Goal: Task Accomplishment & Management: Use online tool/utility

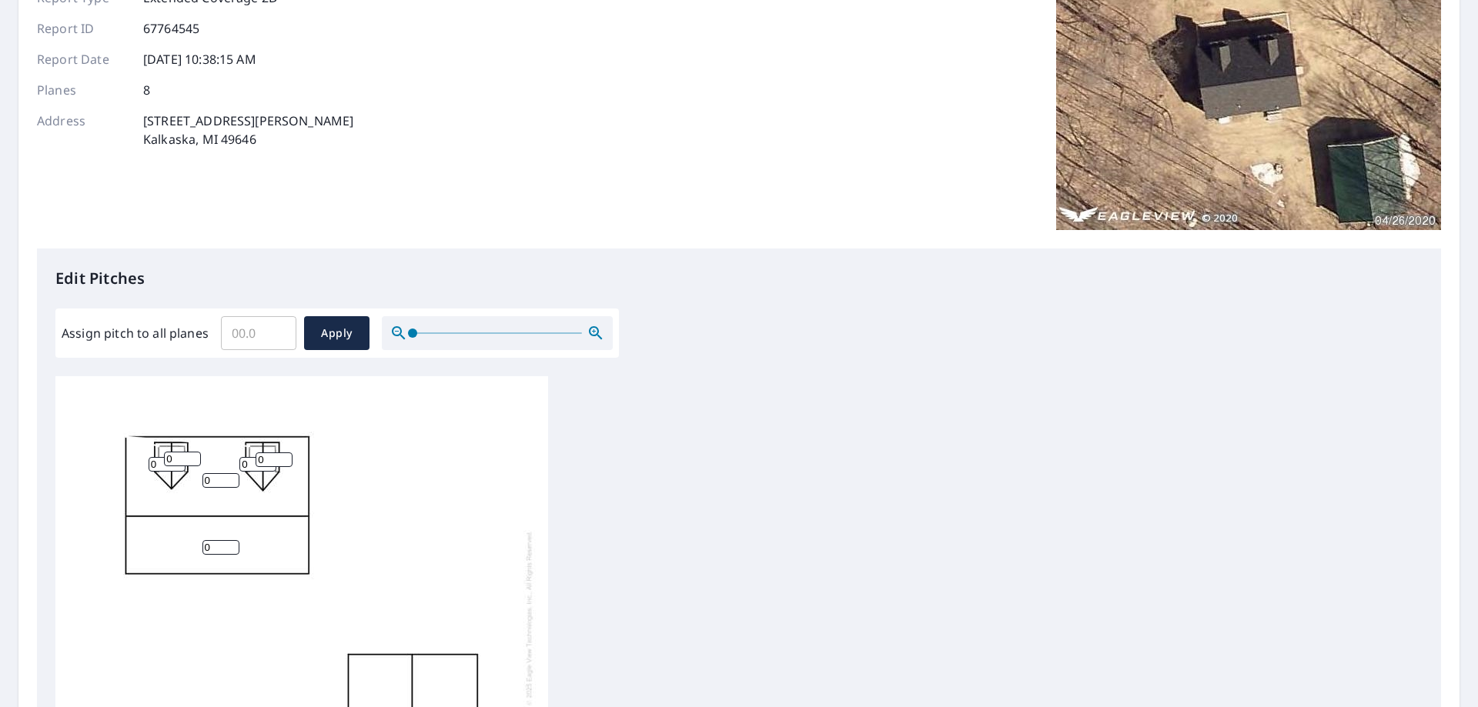
scroll to position [308, 0]
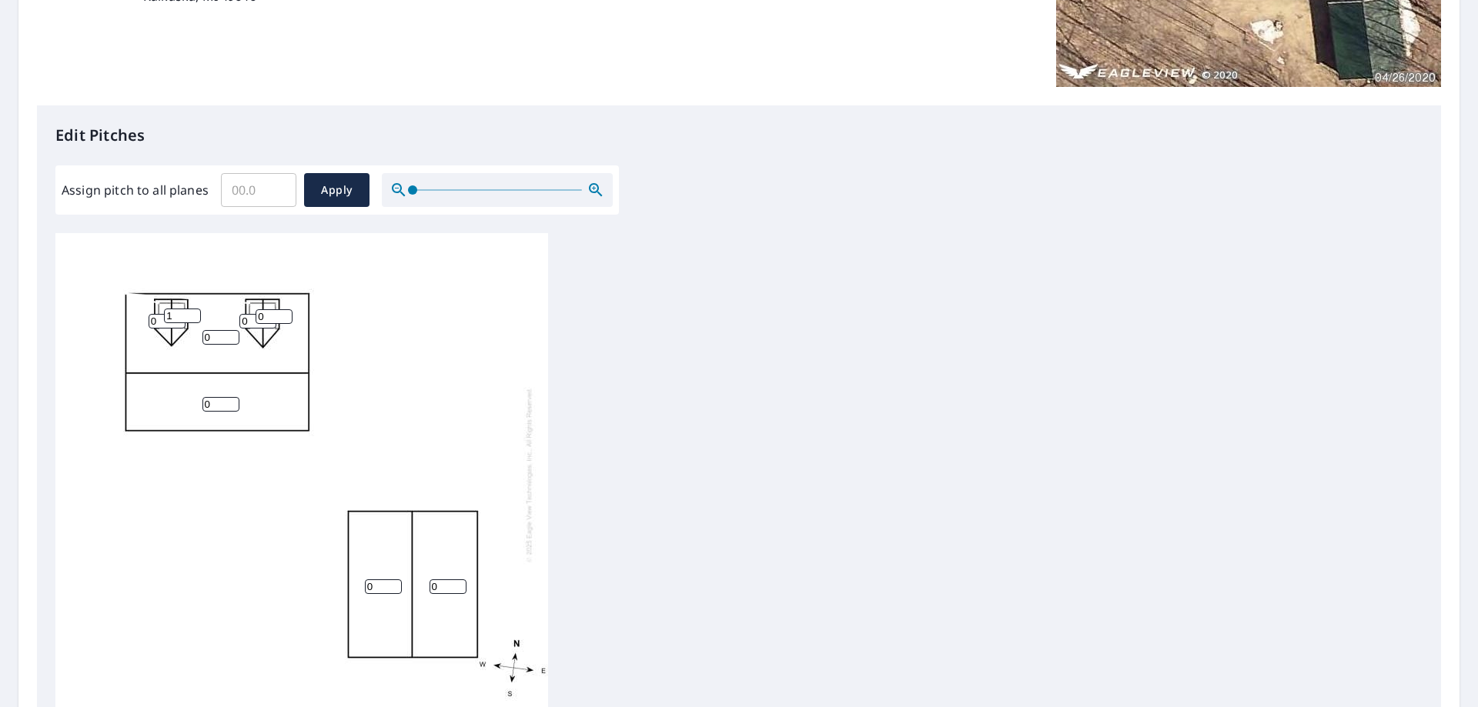
click at [193, 313] on input "1" at bounding box center [182, 316] width 37 height 15
click at [193, 313] on input "2" at bounding box center [182, 316] width 37 height 15
click at [193, 313] on input "3" at bounding box center [182, 316] width 37 height 15
click at [193, 313] on input "4" at bounding box center [182, 316] width 37 height 15
click at [193, 313] on input "5" at bounding box center [182, 316] width 37 height 15
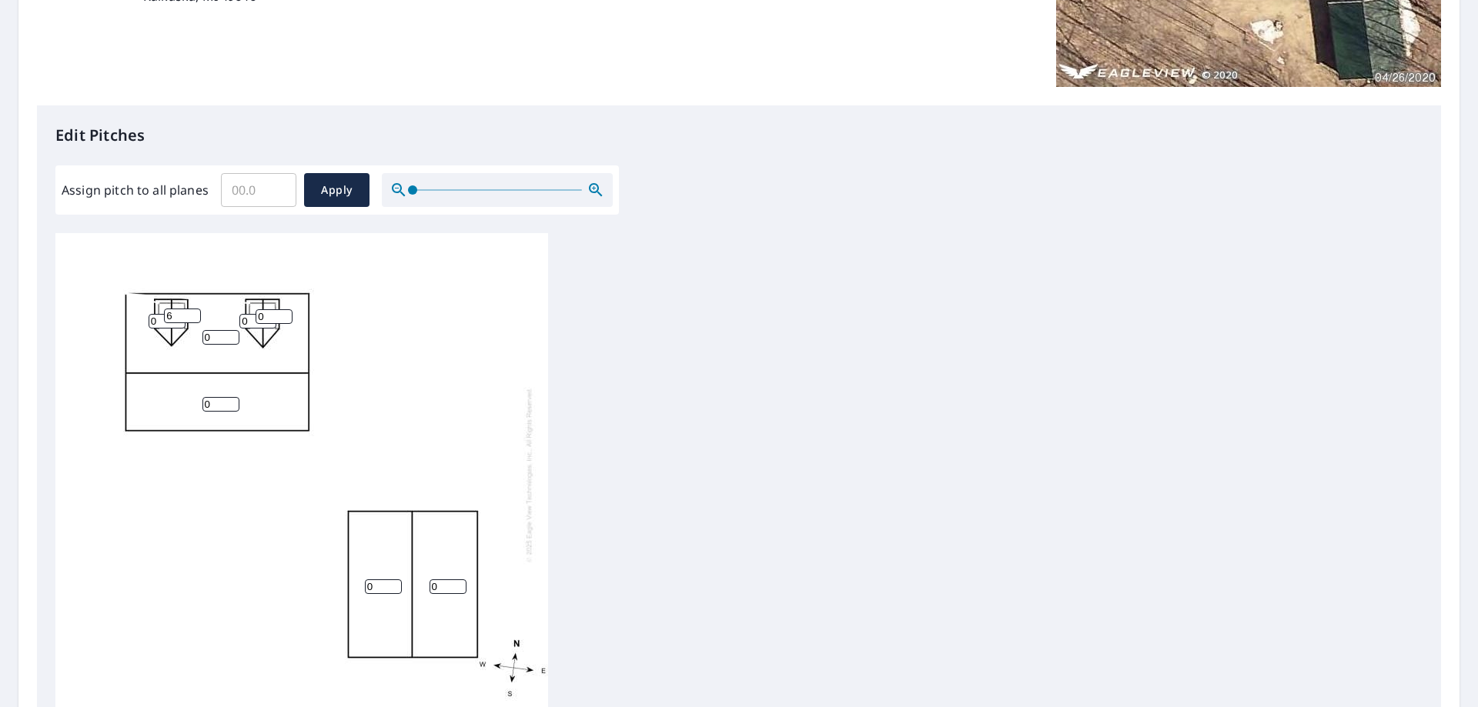
click at [193, 313] on input "6" at bounding box center [182, 316] width 37 height 15
click at [193, 313] on input "7" at bounding box center [182, 316] width 37 height 15
click at [193, 313] on input "8" at bounding box center [182, 316] width 37 height 15
click at [193, 313] on input "9" at bounding box center [182, 316] width 37 height 15
type input "10"
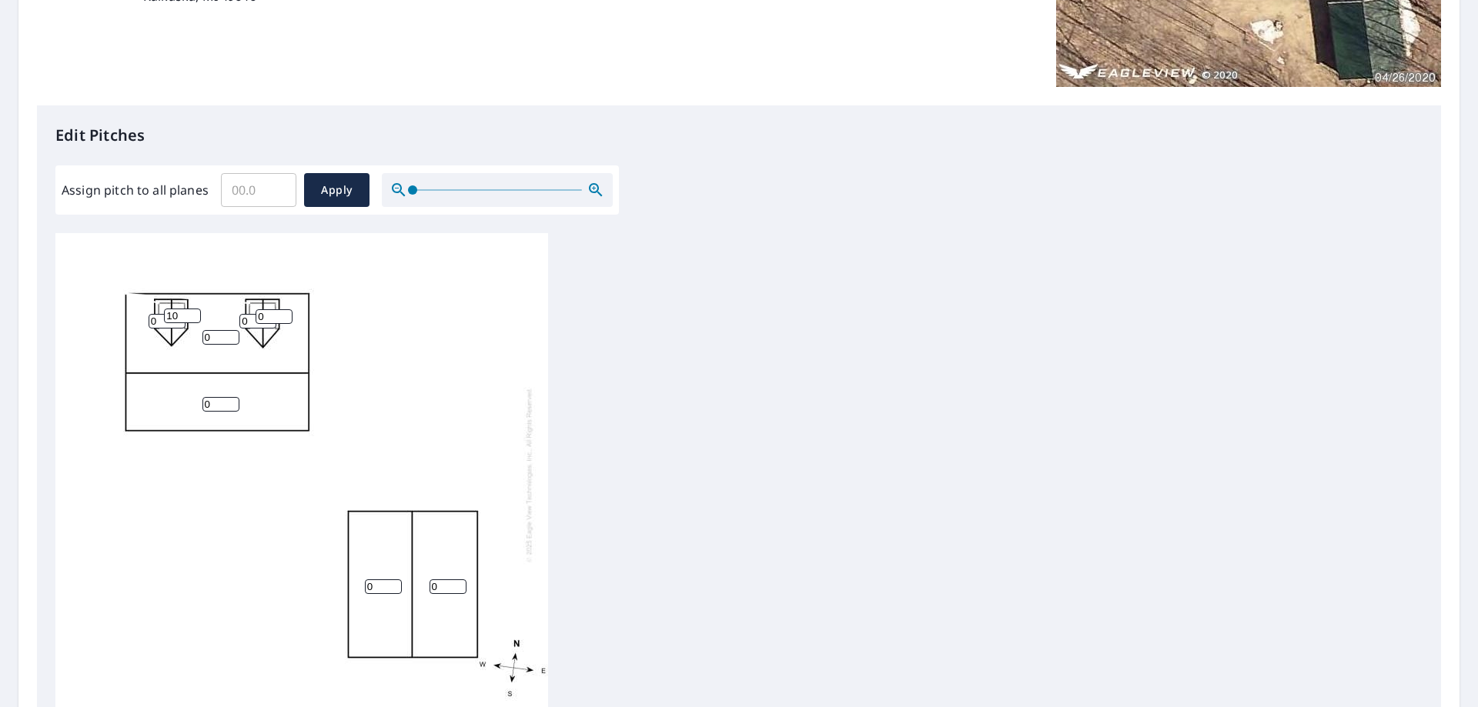
click at [193, 313] on input "10" at bounding box center [182, 316] width 37 height 15
click at [231, 400] on input "1" at bounding box center [220, 404] width 37 height 15
click at [231, 400] on input "2" at bounding box center [220, 404] width 37 height 15
click at [231, 400] on input "3" at bounding box center [220, 404] width 37 height 15
click at [231, 400] on input "4" at bounding box center [220, 404] width 37 height 15
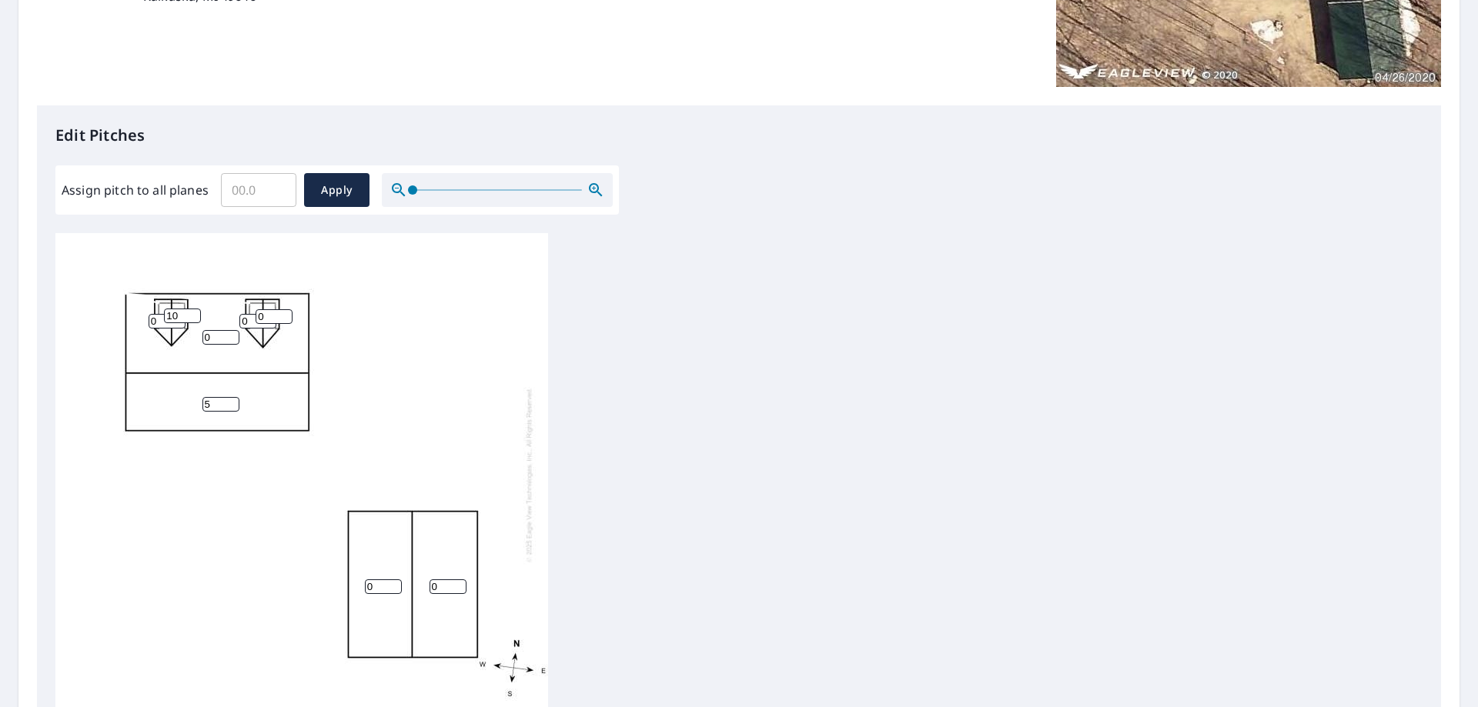
click at [231, 400] on input "5" at bounding box center [220, 404] width 37 height 15
click at [231, 400] on input "6" at bounding box center [220, 404] width 37 height 15
click at [231, 400] on input "7" at bounding box center [220, 404] width 37 height 15
click at [231, 400] on input "8" at bounding box center [220, 404] width 37 height 15
click at [231, 400] on input "9" at bounding box center [220, 404] width 37 height 15
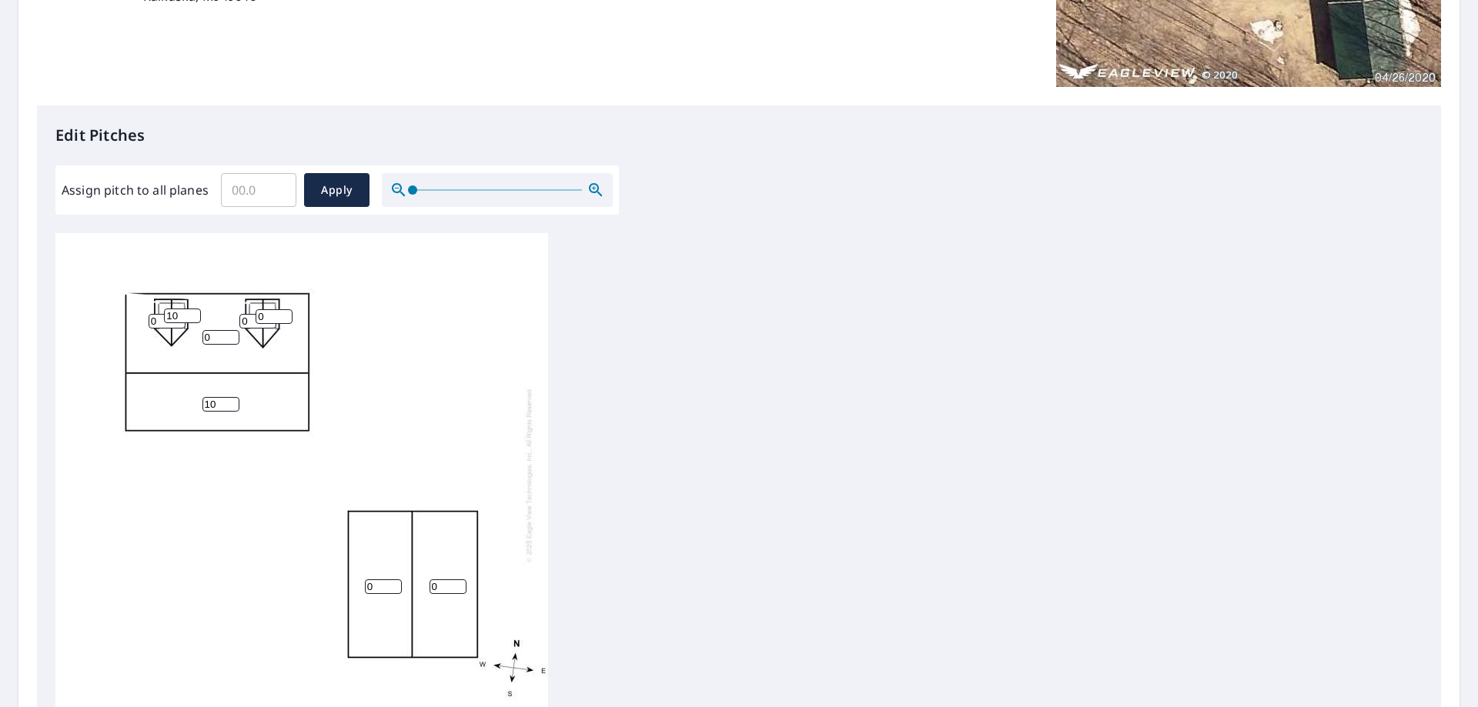
type input "10"
click at [231, 400] on input "10" at bounding box center [220, 404] width 37 height 15
click at [232, 335] on input "1" at bounding box center [220, 337] width 37 height 15
click at [232, 335] on input "2" at bounding box center [220, 337] width 37 height 15
click at [232, 335] on input "3" at bounding box center [220, 337] width 37 height 15
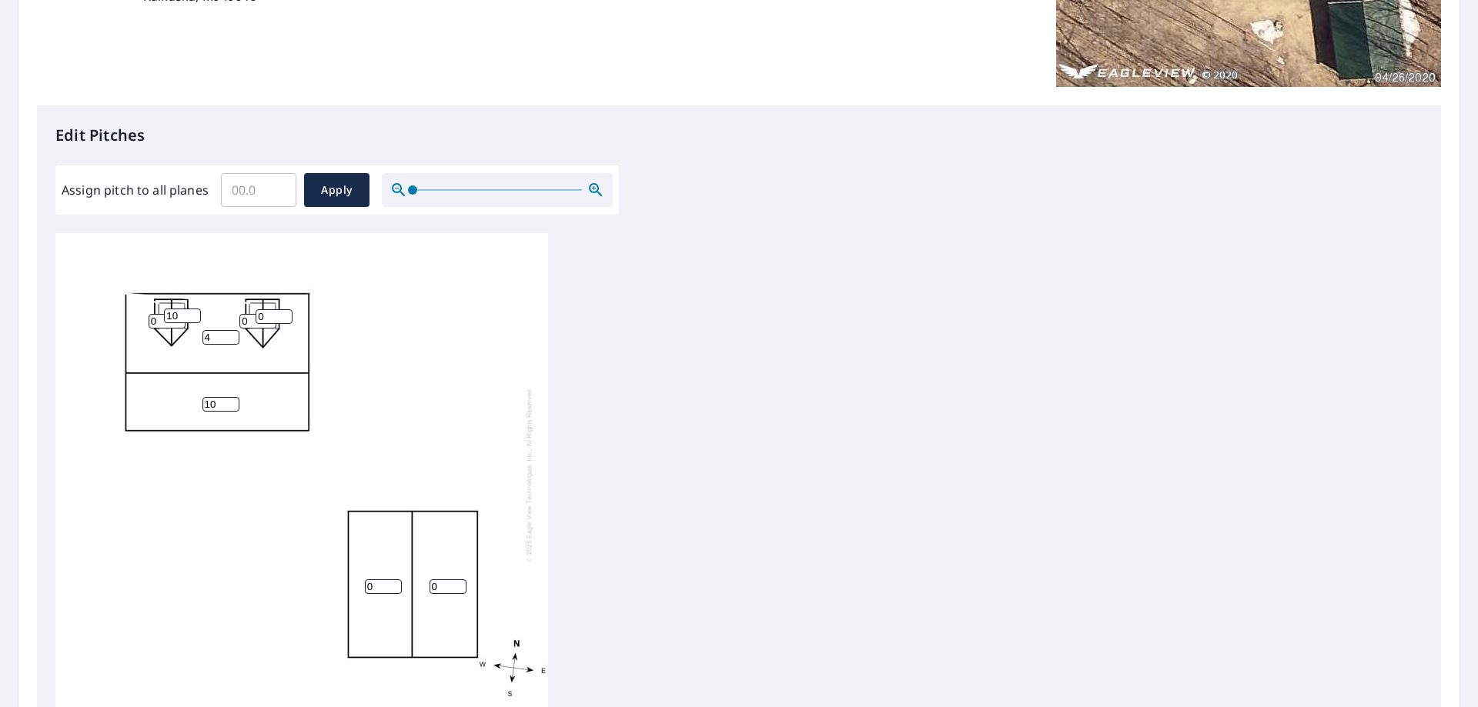
click at [232, 335] on input "4" at bounding box center [220, 337] width 37 height 15
click at [232, 335] on input "5" at bounding box center [220, 337] width 37 height 15
click at [232, 335] on input "6" at bounding box center [220, 337] width 37 height 15
click at [232, 335] on input "7" at bounding box center [220, 337] width 37 height 15
click at [232, 335] on input "8" at bounding box center [220, 337] width 37 height 15
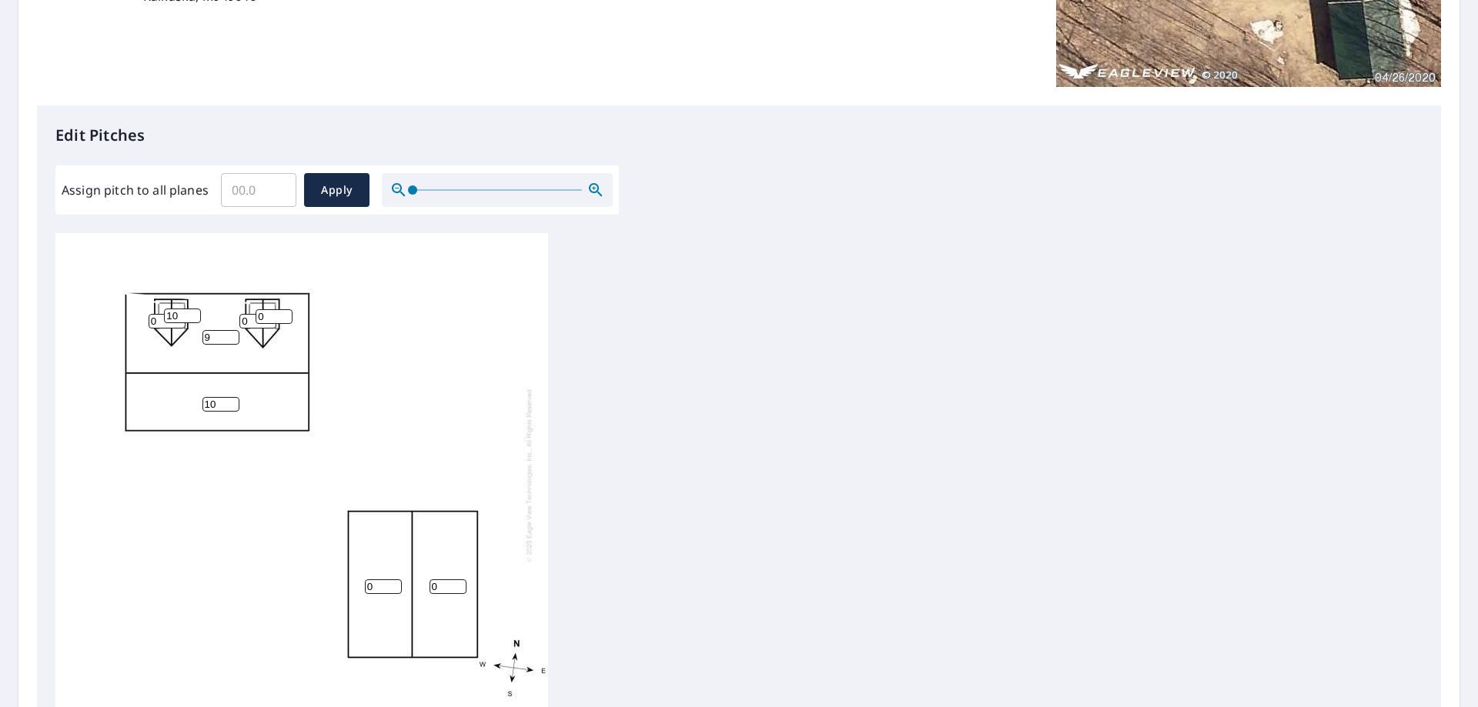
click at [232, 335] on input "9" at bounding box center [220, 337] width 37 height 15
type input "10"
click at [232, 335] on input "10" at bounding box center [220, 337] width 37 height 15
click at [177, 324] on input "0" at bounding box center [167, 321] width 37 height 15
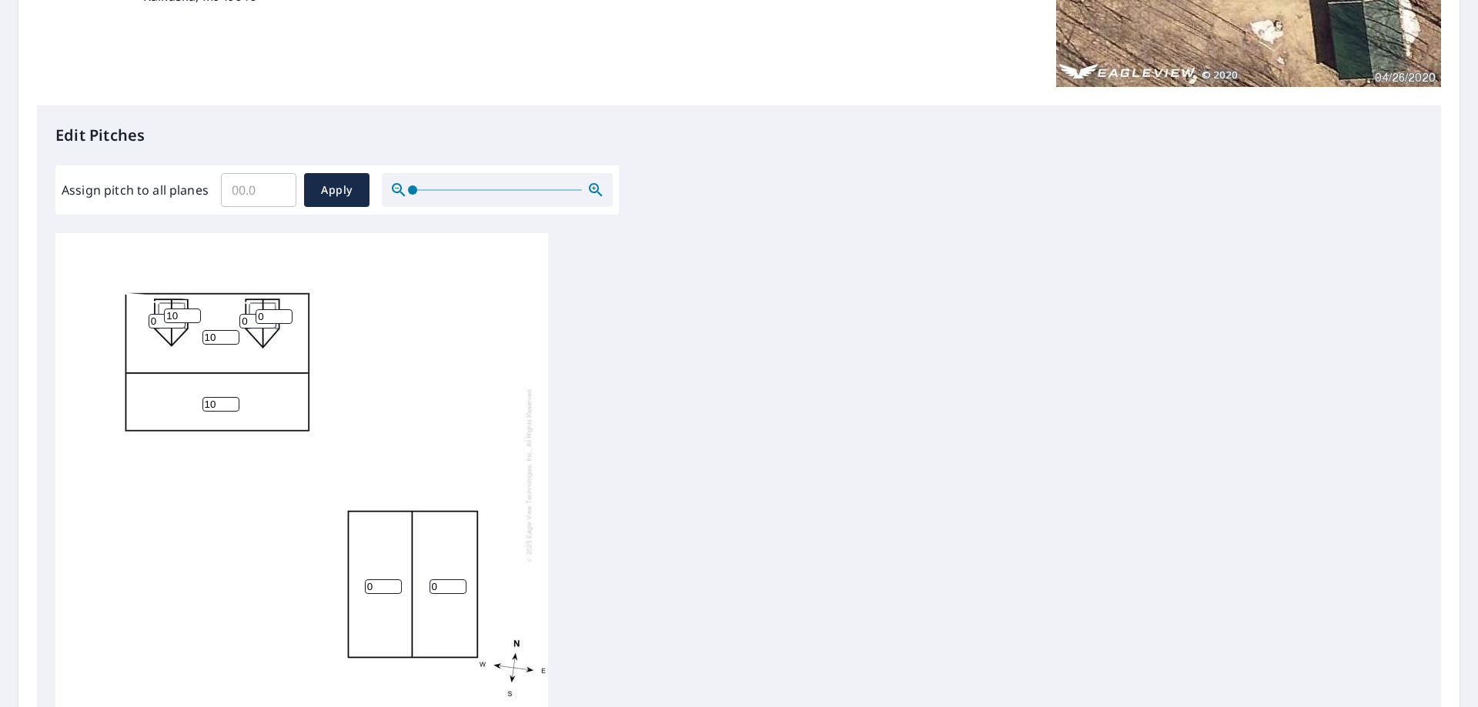
click at [177, 324] on input "0" at bounding box center [167, 321] width 37 height 15
click at [177, 323] on input "10" at bounding box center [182, 316] width 37 height 15
click at [202, 311] on div "10 10 0 0 0 0 0 10" at bounding box center [301, 474] width 493 height 483
click at [176, 313] on input "10" at bounding box center [182, 316] width 37 height 15
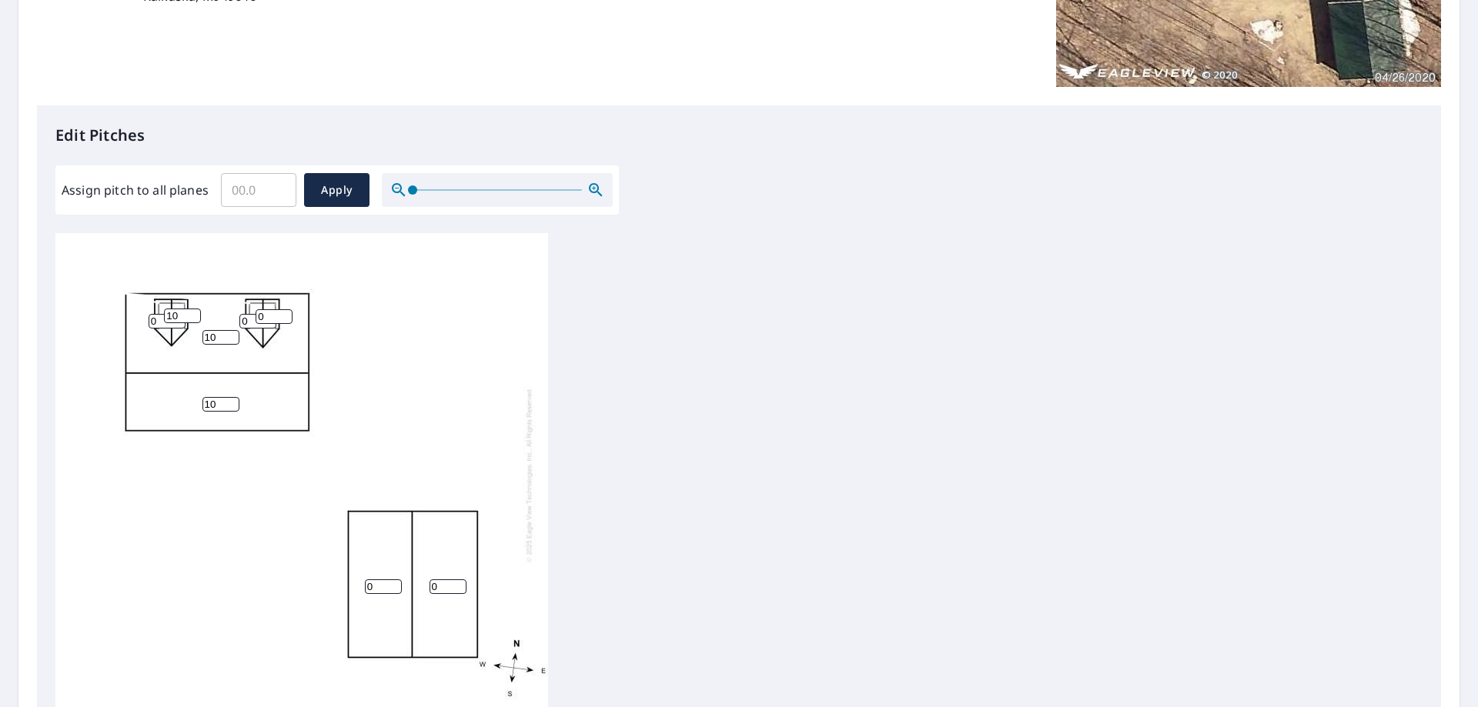
type input "1"
click at [285, 314] on input "1" at bounding box center [274, 316] width 37 height 15
click at [285, 314] on input "2" at bounding box center [274, 316] width 37 height 15
click at [285, 314] on input "3" at bounding box center [274, 316] width 37 height 15
click at [285, 314] on input "4" at bounding box center [274, 316] width 37 height 15
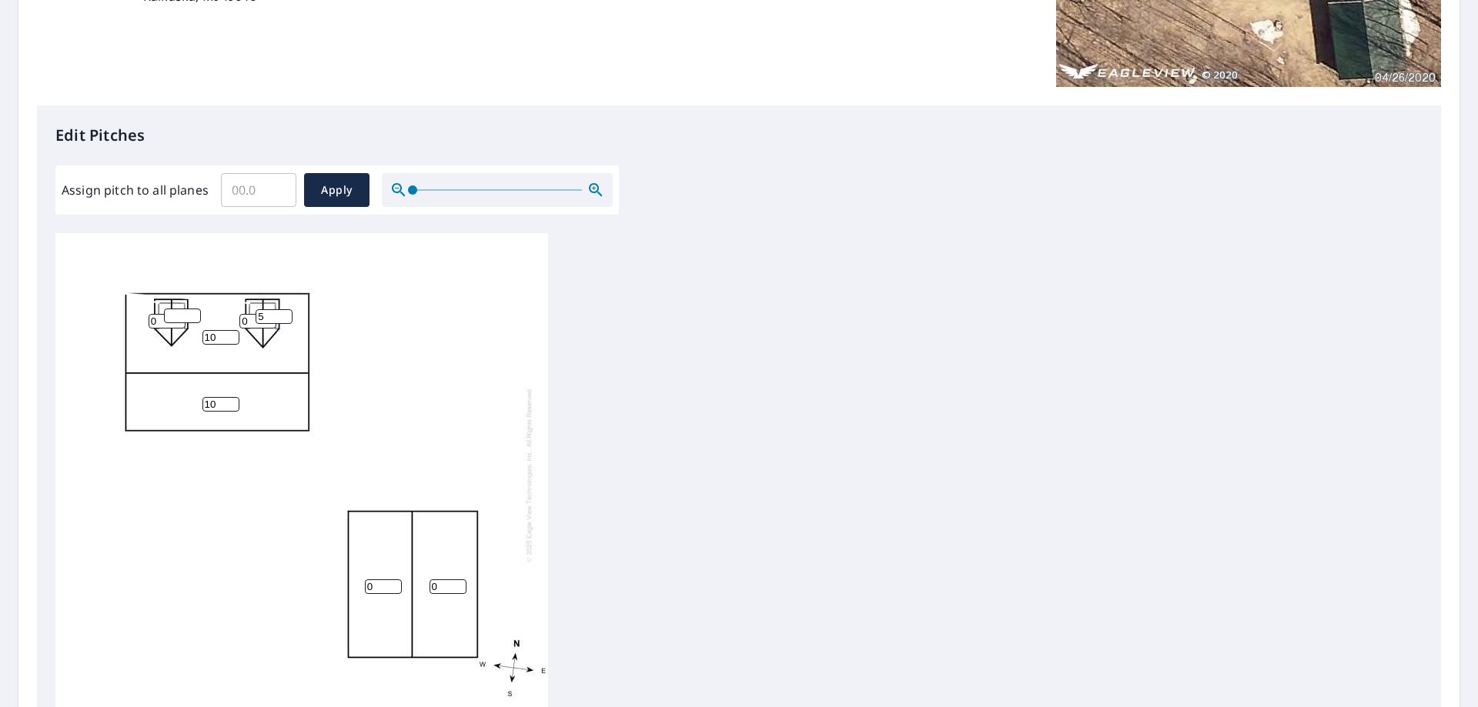
click at [285, 314] on input "5" at bounding box center [274, 316] width 37 height 15
click at [285, 314] on input "6" at bounding box center [274, 316] width 37 height 15
click at [285, 314] on input "7" at bounding box center [274, 316] width 37 height 15
click at [285, 314] on input "8" at bounding box center [274, 316] width 37 height 15
click at [285, 314] on input "9" at bounding box center [274, 316] width 37 height 15
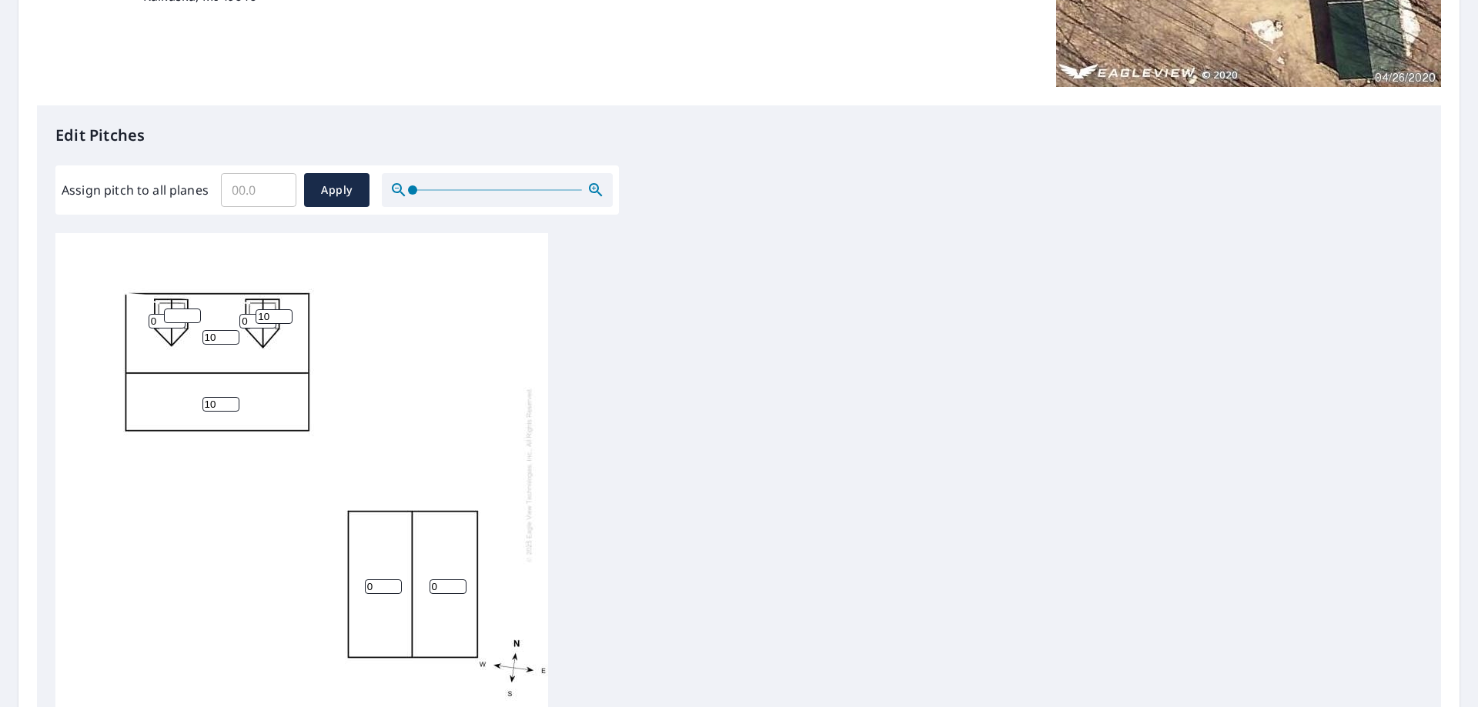
type input "10"
click at [285, 314] on input "10" at bounding box center [274, 316] width 37 height 15
click at [176, 311] on input "number" at bounding box center [182, 316] width 37 height 15
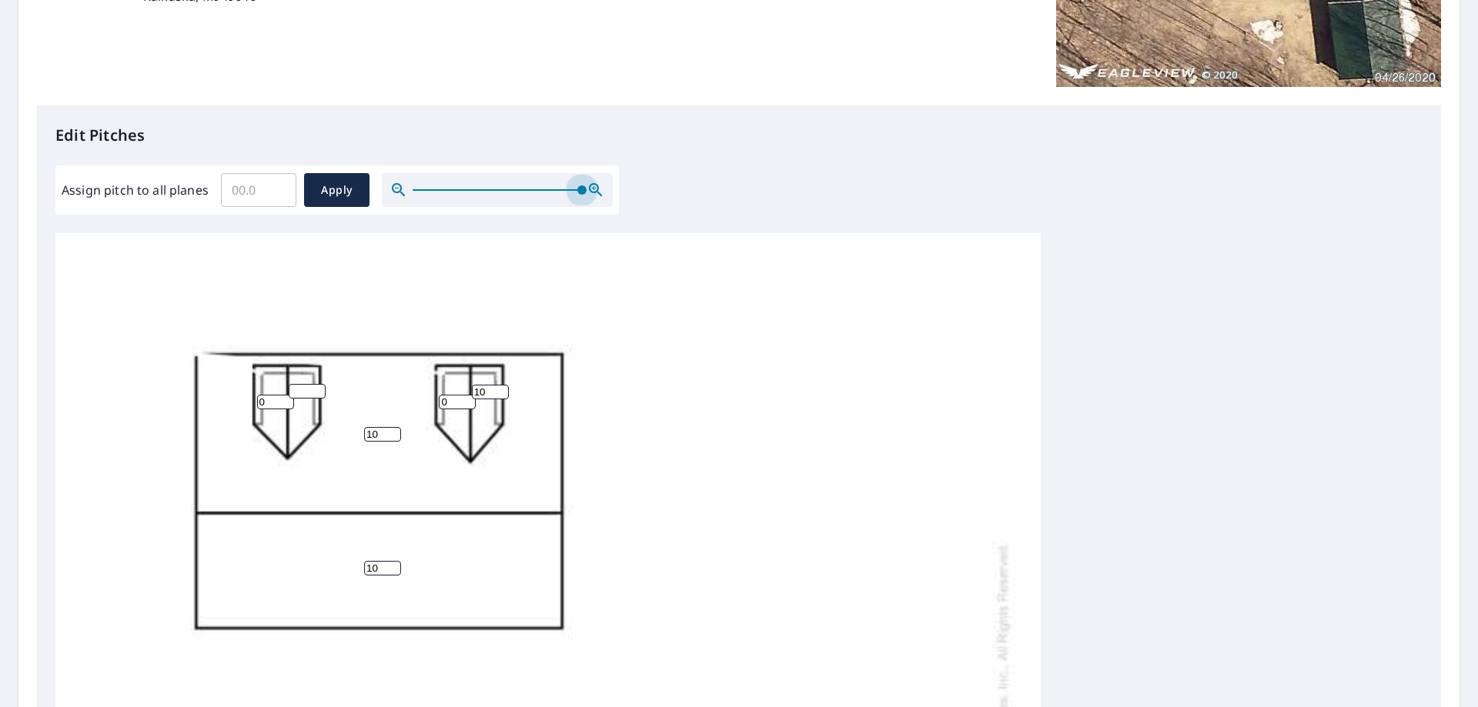
drag, startPoint x: 414, startPoint y: 193, endPoint x: 592, endPoint y: 203, distance: 178.1
click at [592, 203] on div at bounding box center [497, 190] width 231 height 34
click at [468, 398] on input "1" at bounding box center [457, 402] width 37 height 15
click at [468, 398] on input "2" at bounding box center [457, 402] width 37 height 15
click at [468, 398] on input "3" at bounding box center [457, 402] width 37 height 15
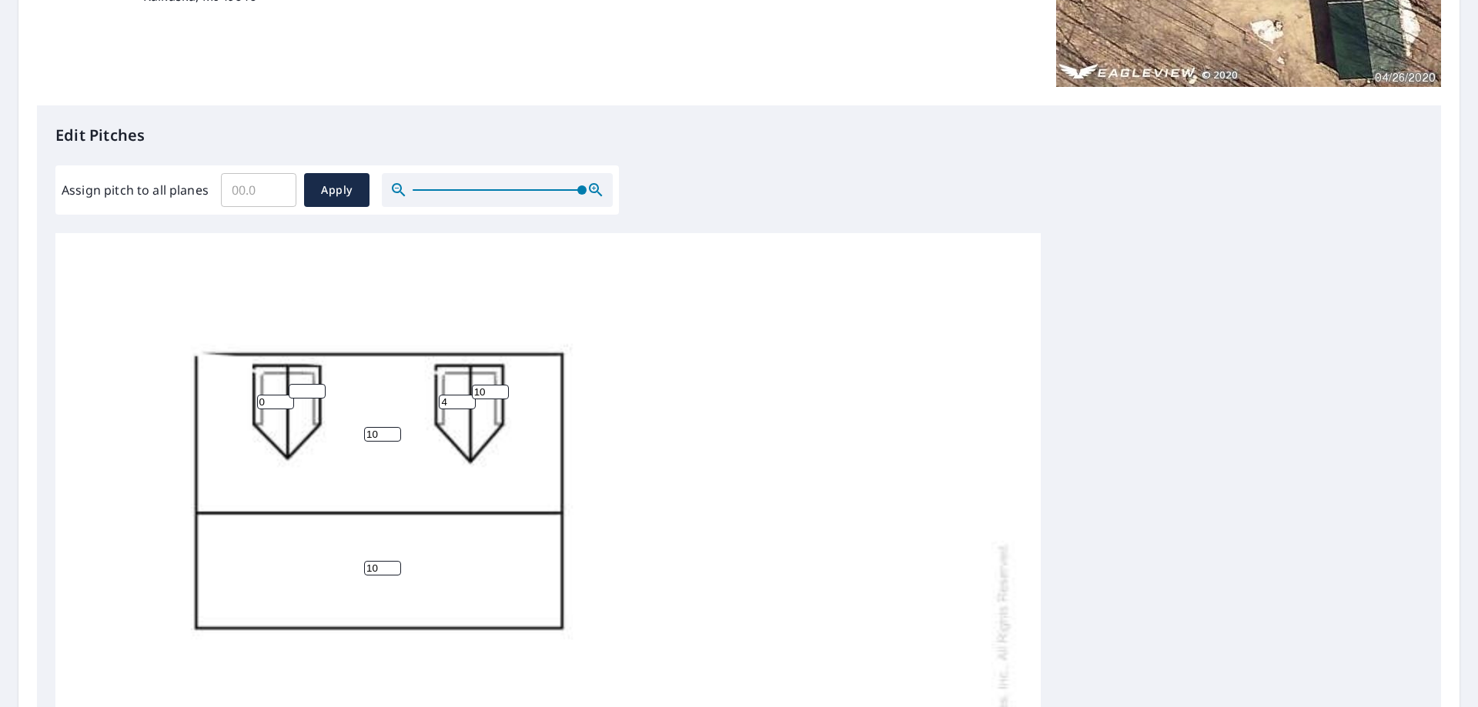
click at [468, 398] on input "4" at bounding box center [457, 402] width 37 height 15
click at [468, 398] on input "5" at bounding box center [457, 402] width 37 height 15
click at [468, 398] on input "6" at bounding box center [457, 402] width 37 height 15
click at [468, 398] on input "7" at bounding box center [457, 402] width 37 height 15
click at [468, 398] on input "8" at bounding box center [457, 402] width 37 height 15
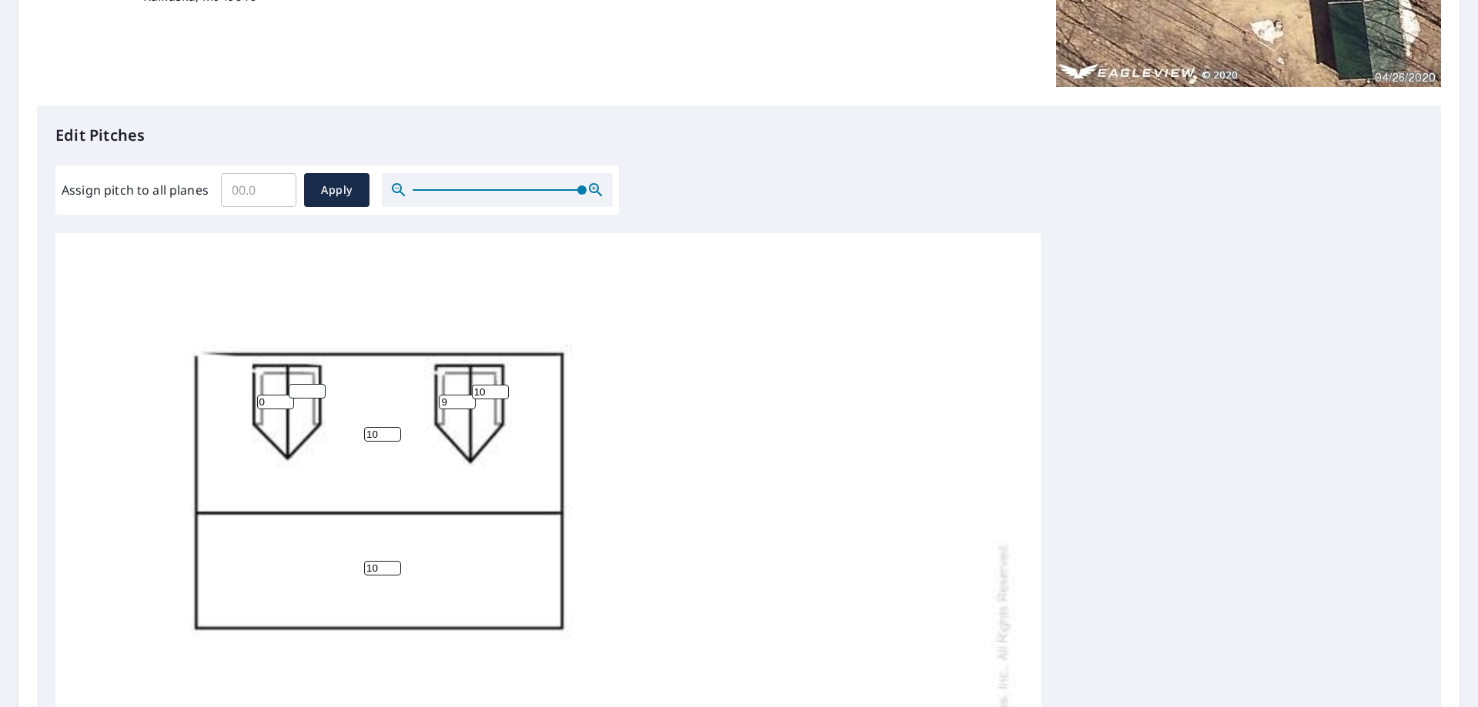
click at [468, 398] on input "9" at bounding box center [457, 402] width 37 height 15
type input "10"
click at [468, 398] on input "10" at bounding box center [457, 402] width 37 height 15
click at [319, 389] on input "1" at bounding box center [307, 391] width 37 height 15
click at [319, 389] on input "2" at bounding box center [307, 391] width 37 height 15
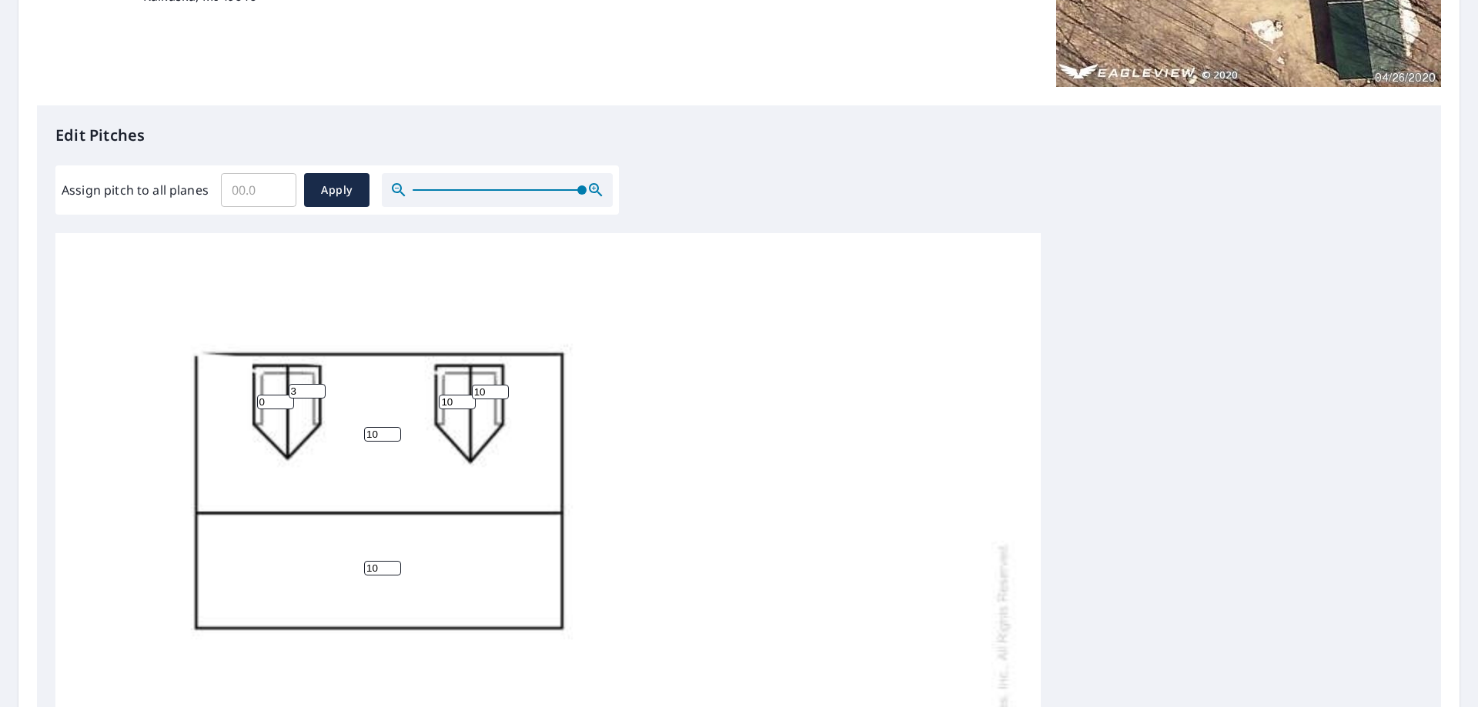
click at [319, 389] on input "3" at bounding box center [307, 391] width 37 height 15
click at [319, 389] on input "4" at bounding box center [307, 391] width 37 height 15
click at [319, 389] on input "5" at bounding box center [307, 391] width 37 height 15
click at [319, 389] on input "6" at bounding box center [307, 391] width 37 height 15
click at [319, 389] on input "7" at bounding box center [307, 391] width 37 height 15
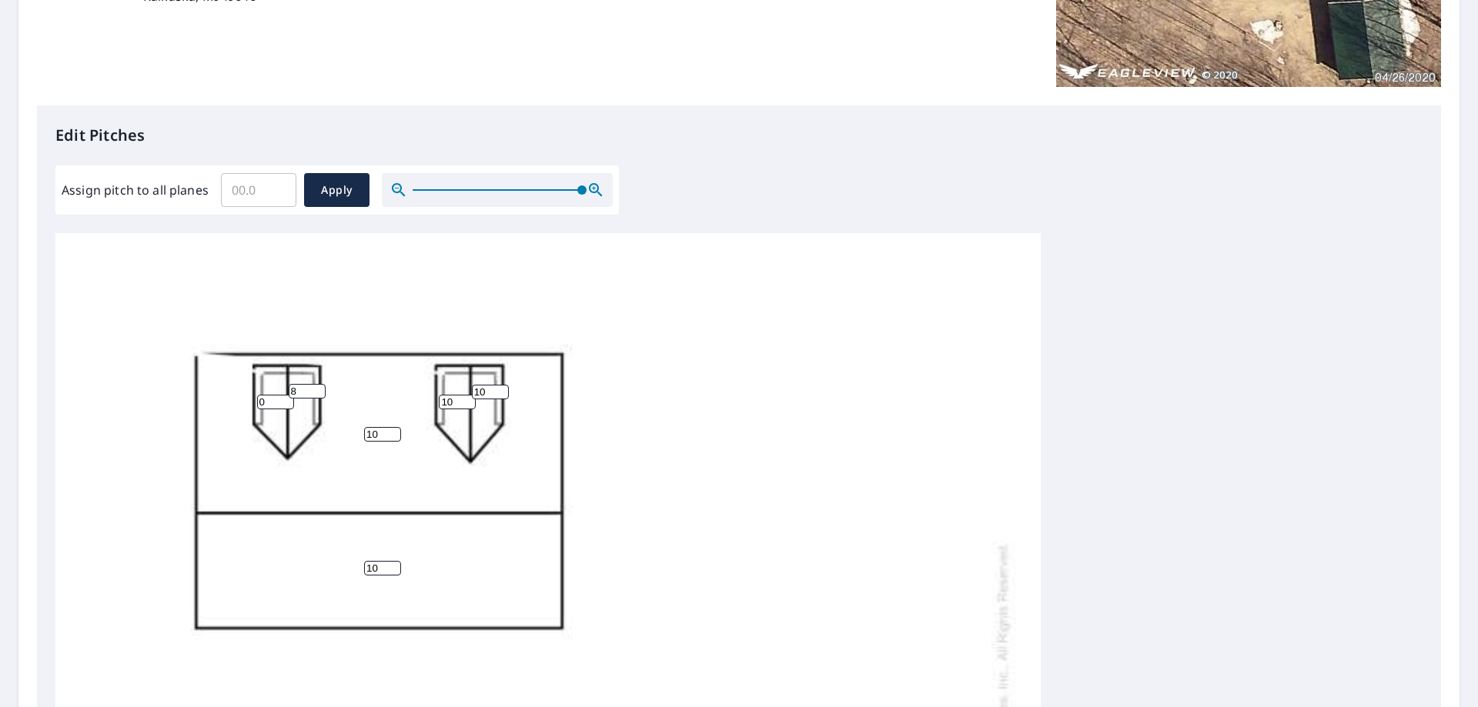
click at [319, 389] on input "8" at bounding box center [307, 391] width 37 height 15
click at [319, 389] on input "9" at bounding box center [307, 391] width 37 height 15
type input "10"
click at [319, 389] on input "10" at bounding box center [307, 391] width 37 height 15
click at [283, 399] on input "1" at bounding box center [275, 402] width 37 height 15
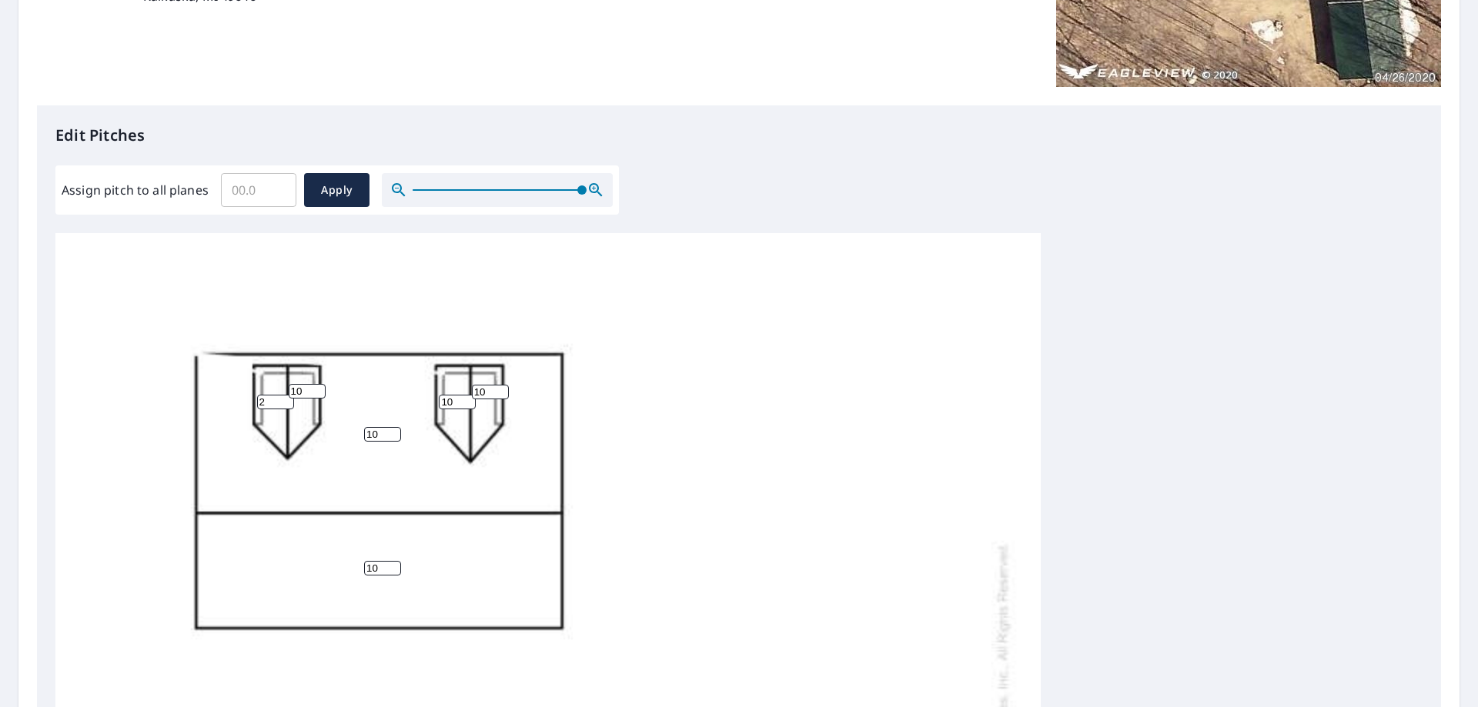
click at [283, 399] on input "2" at bounding box center [275, 402] width 37 height 15
click at [283, 399] on input "3" at bounding box center [275, 402] width 37 height 15
click at [283, 398] on input "4" at bounding box center [275, 402] width 37 height 15
click at [283, 398] on input "5" at bounding box center [275, 402] width 37 height 15
click at [283, 398] on input "6" at bounding box center [275, 402] width 37 height 15
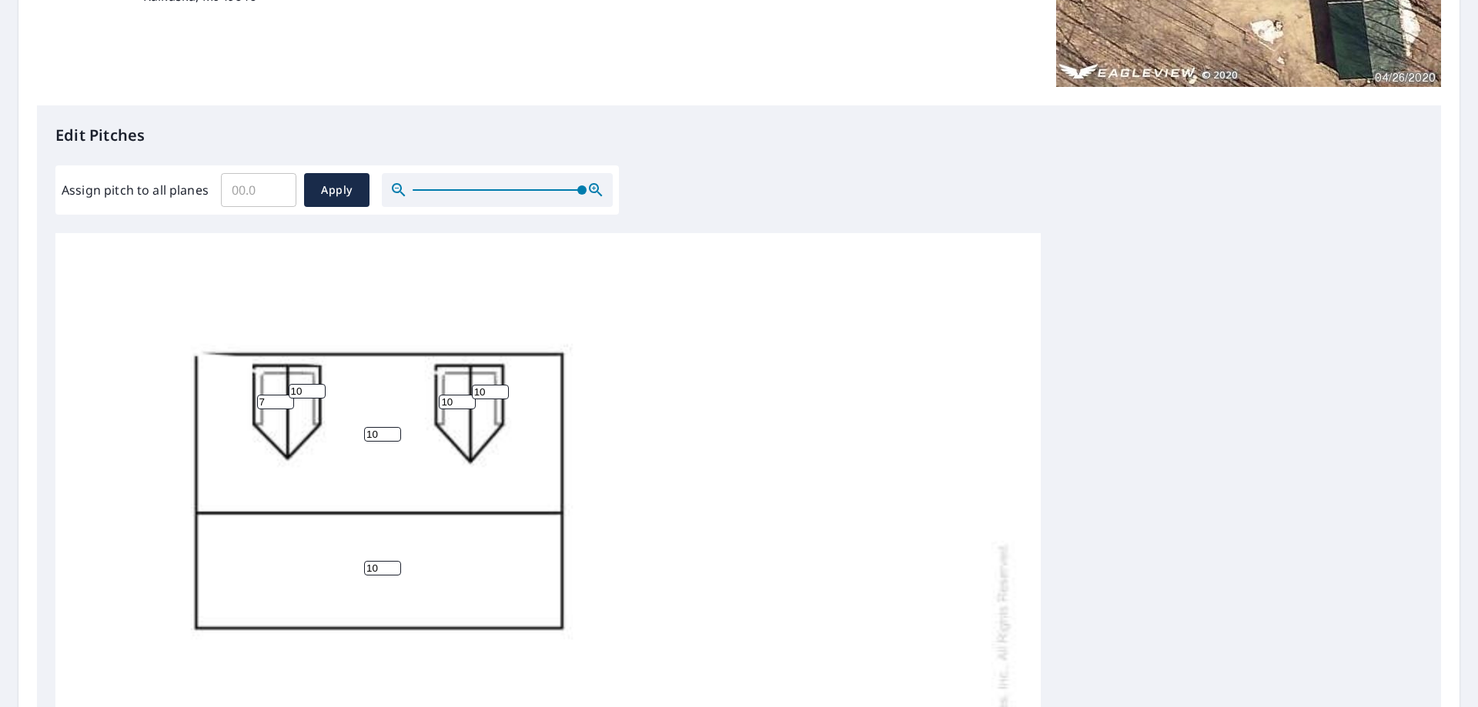
click at [283, 398] on input "7" at bounding box center [275, 402] width 37 height 15
click at [283, 398] on input "8" at bounding box center [275, 402] width 37 height 15
click at [283, 398] on input "9" at bounding box center [275, 402] width 37 height 15
type input "10"
click at [283, 398] on input "10" at bounding box center [275, 402] width 37 height 15
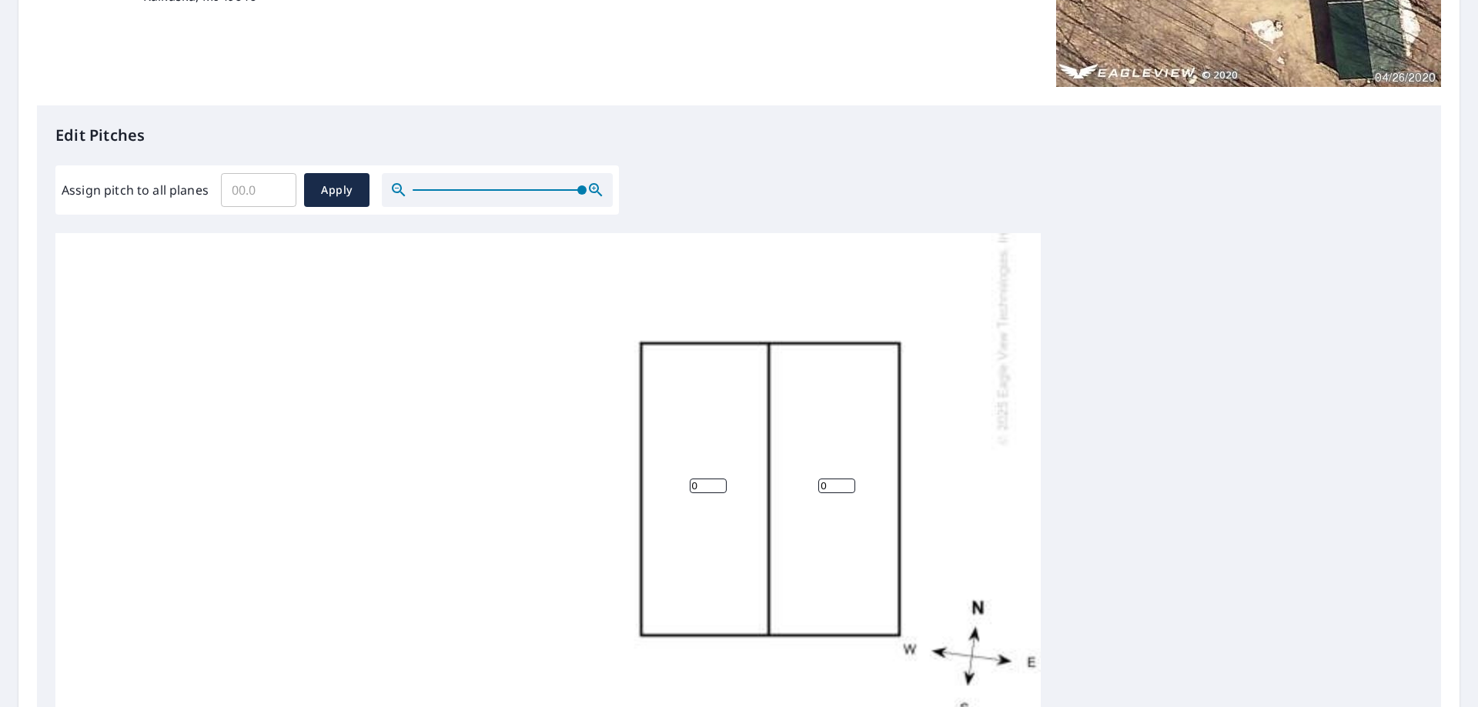
scroll to position [462, 0]
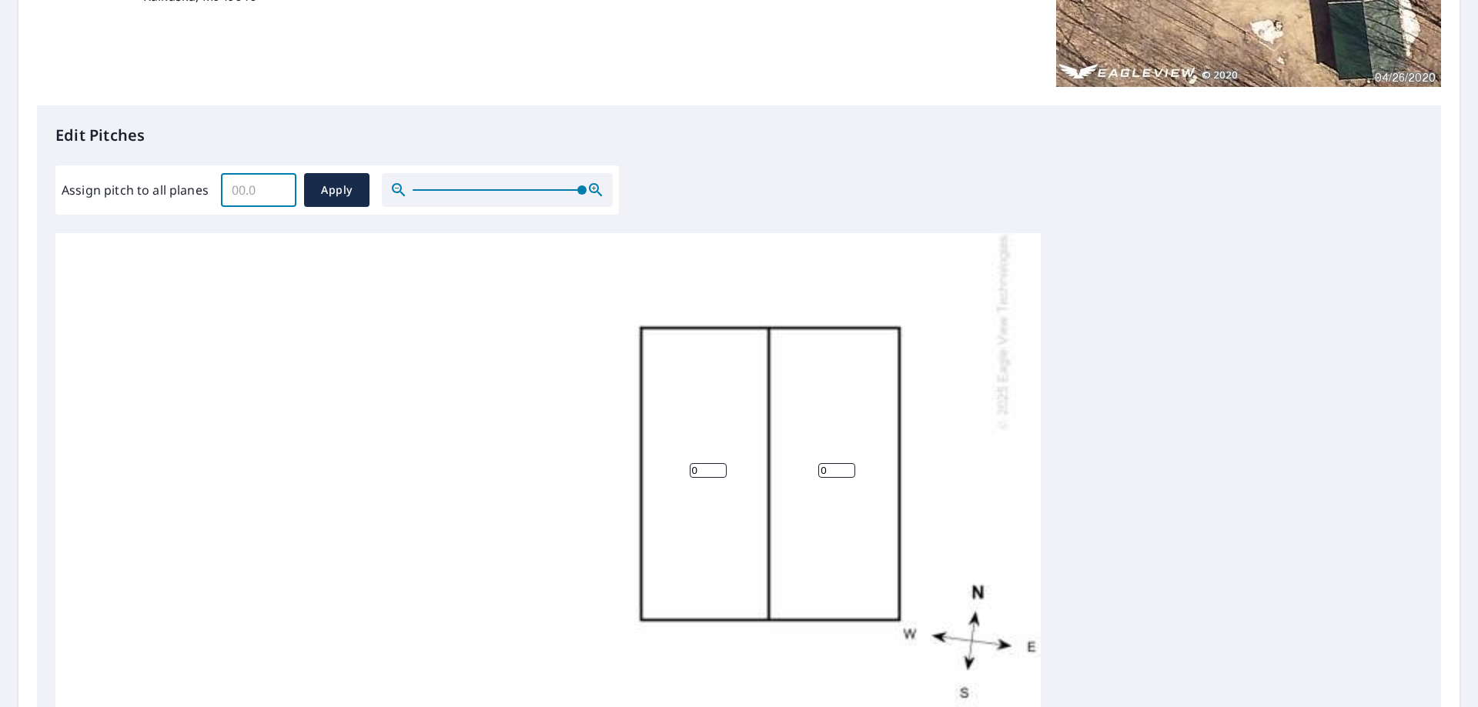
click at [242, 192] on input "Assign pitch to all planes" at bounding box center [258, 190] width 75 height 43
type input "10"
click at [332, 196] on span "Apply" at bounding box center [336, 190] width 41 height 19
type input "10"
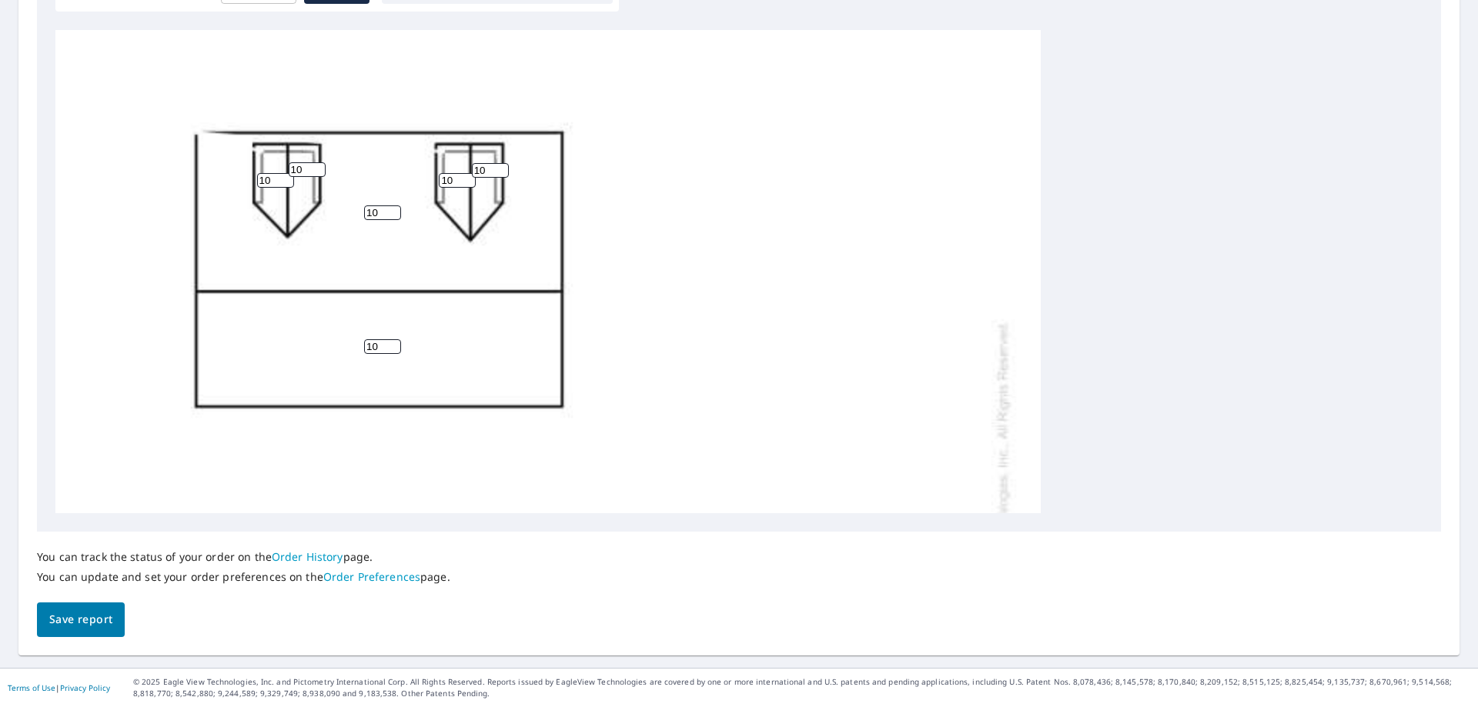
scroll to position [0, 0]
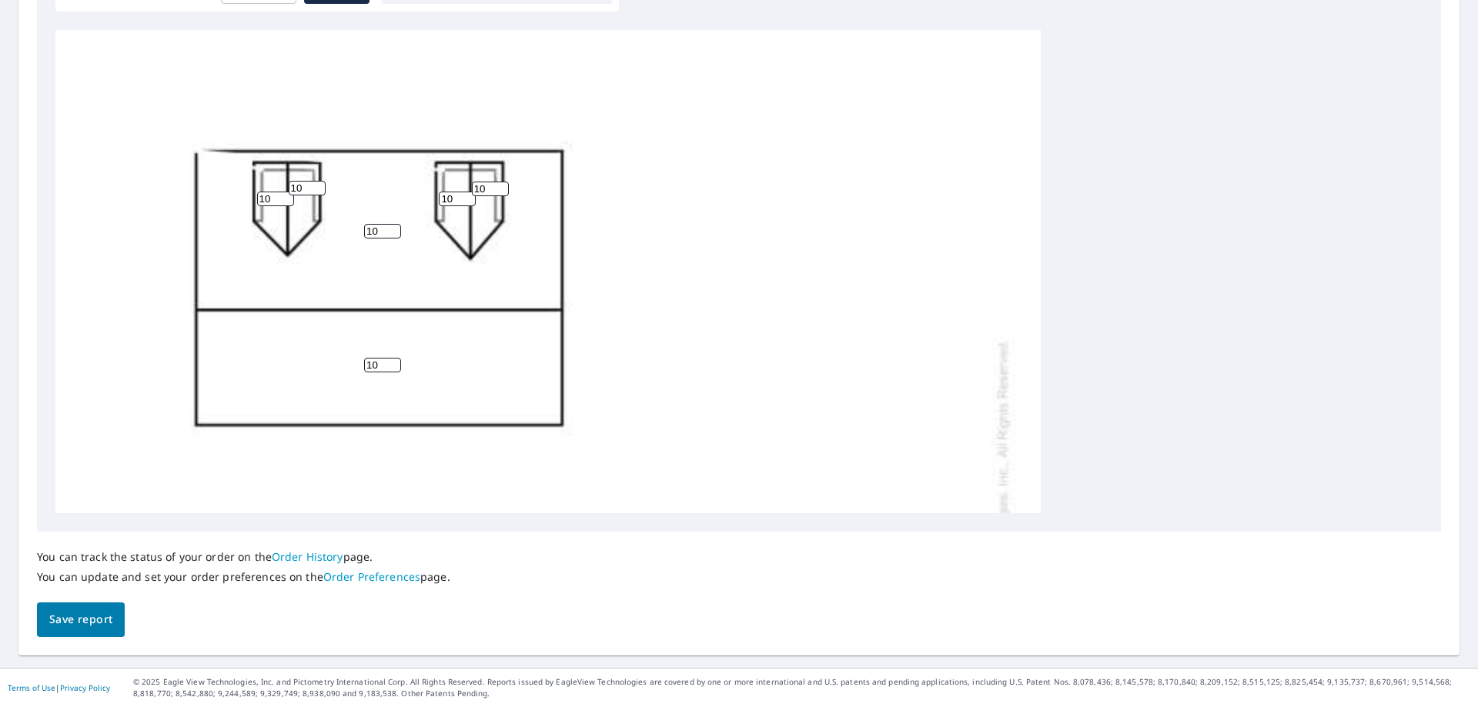
click at [81, 617] on span "Save report" at bounding box center [80, 619] width 63 height 19
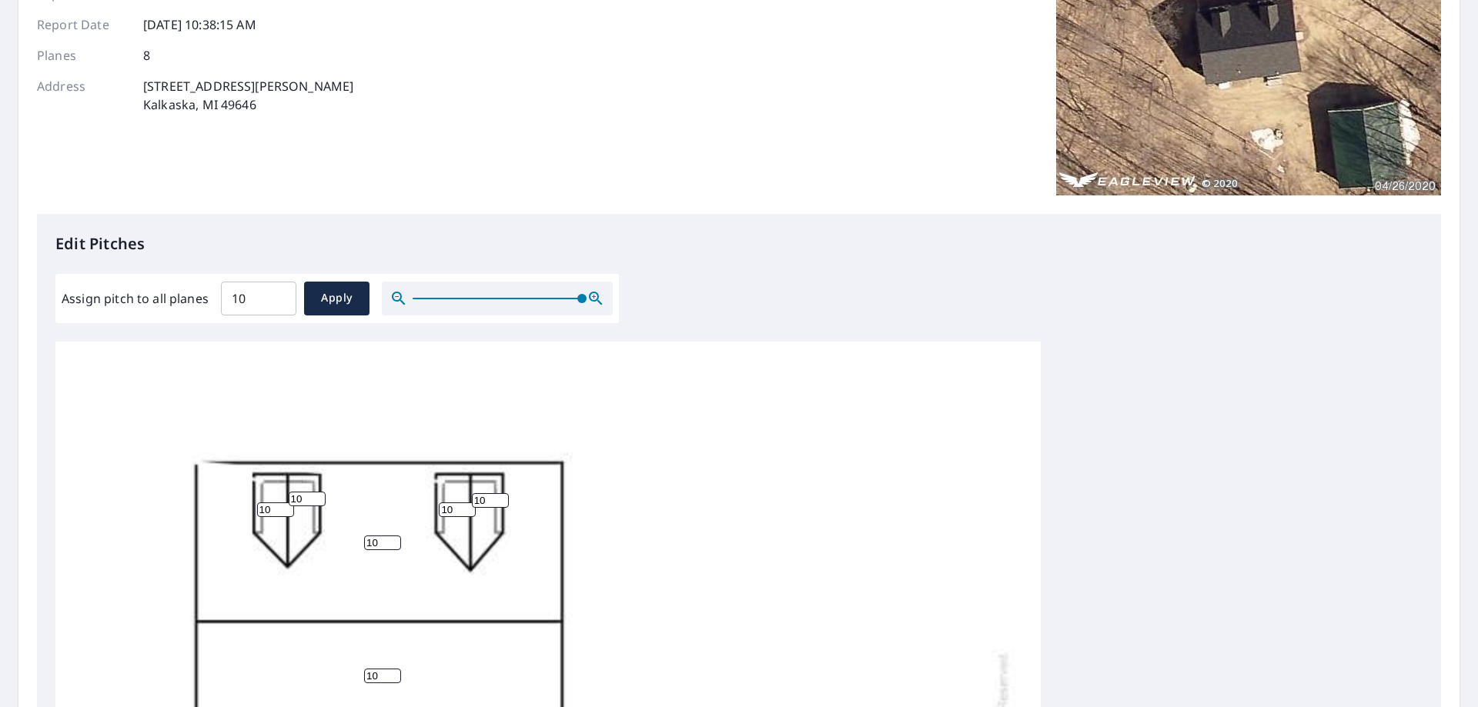
scroll to position [336, 0]
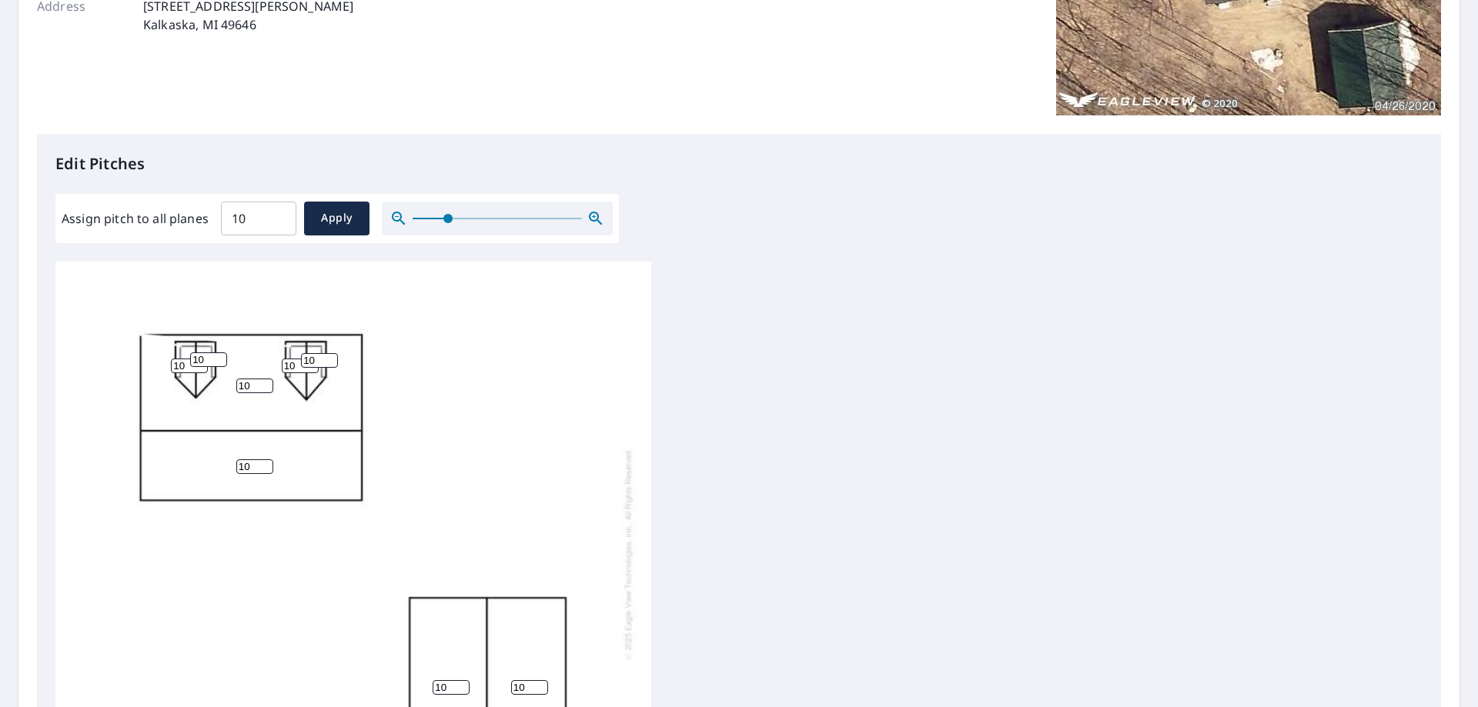
drag, startPoint x: 576, startPoint y: 219, endPoint x: 447, endPoint y: 233, distance: 129.4
click at [447, 223] on span at bounding box center [447, 218] width 9 height 9
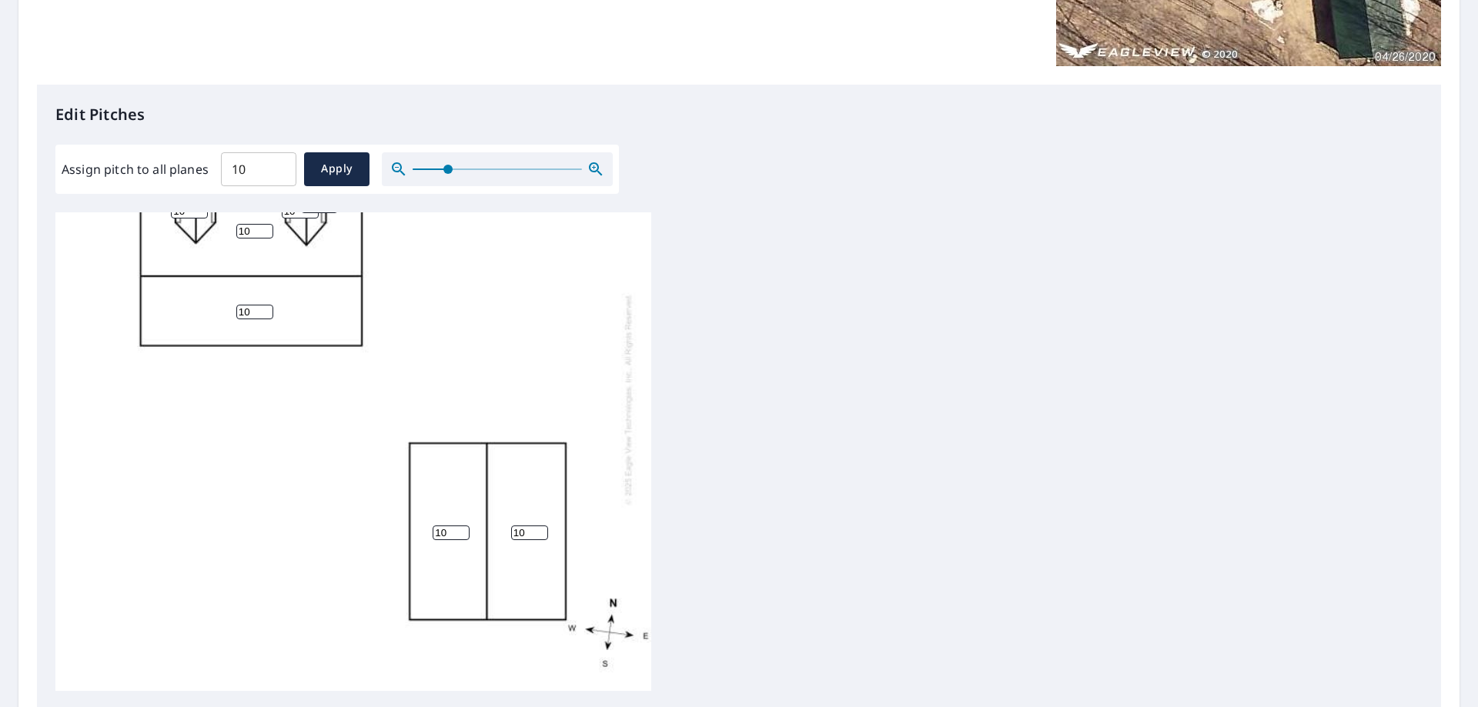
scroll to position [567, 0]
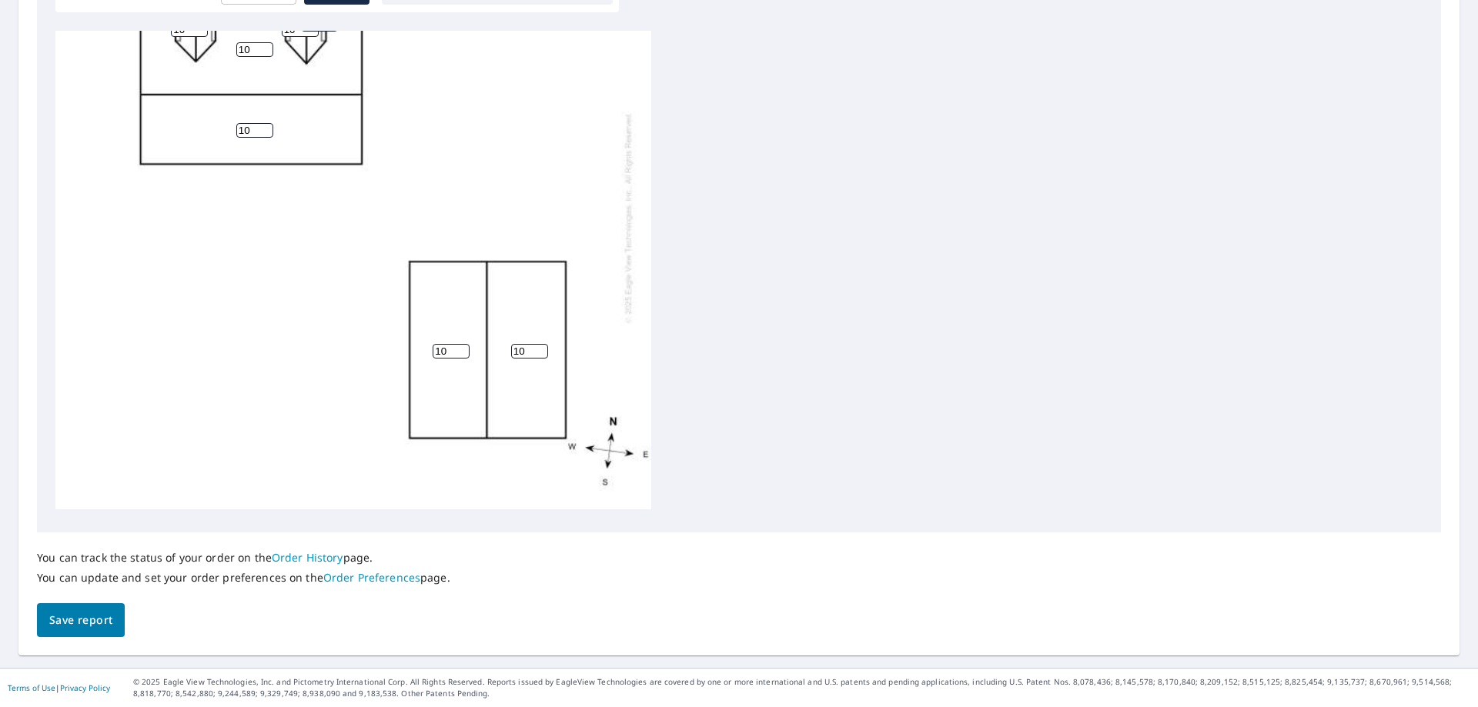
click at [85, 617] on span "Save report" at bounding box center [80, 620] width 63 height 19
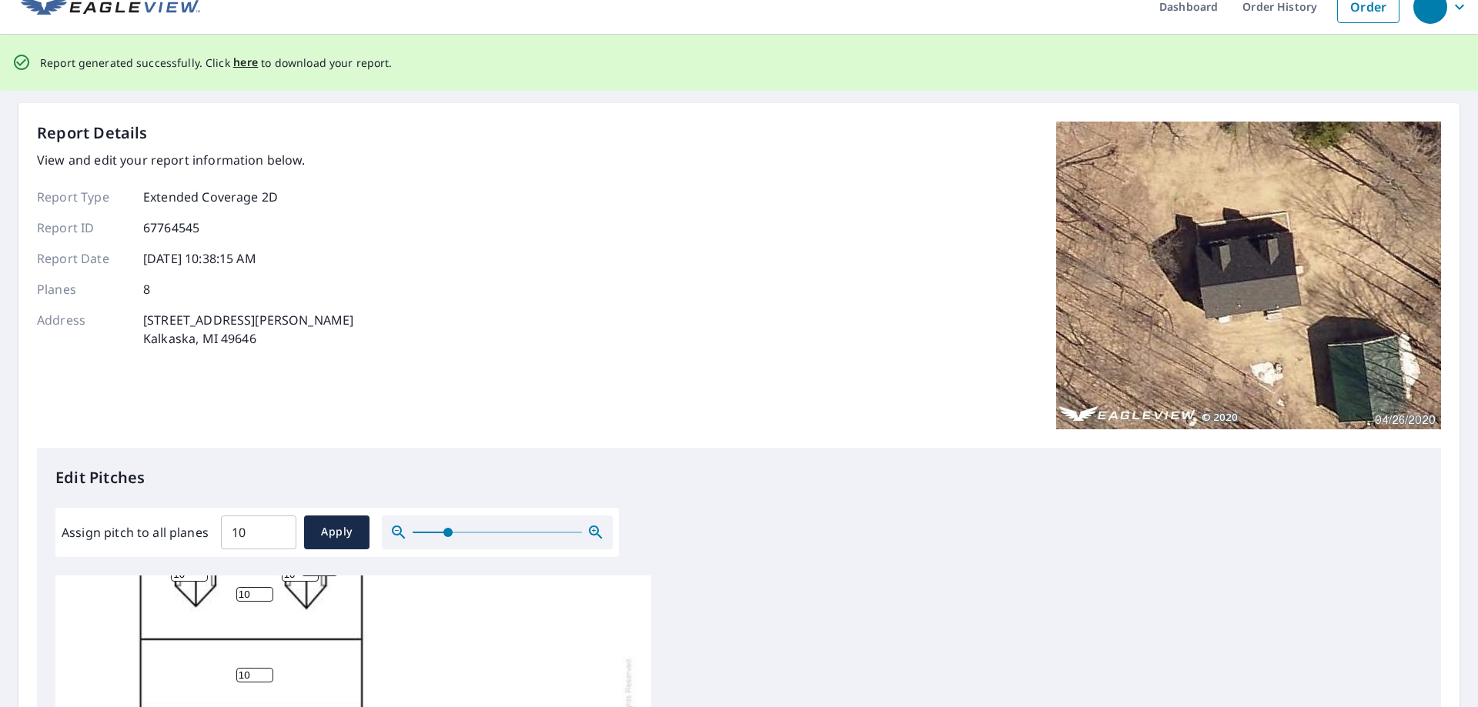
scroll to position [0, 0]
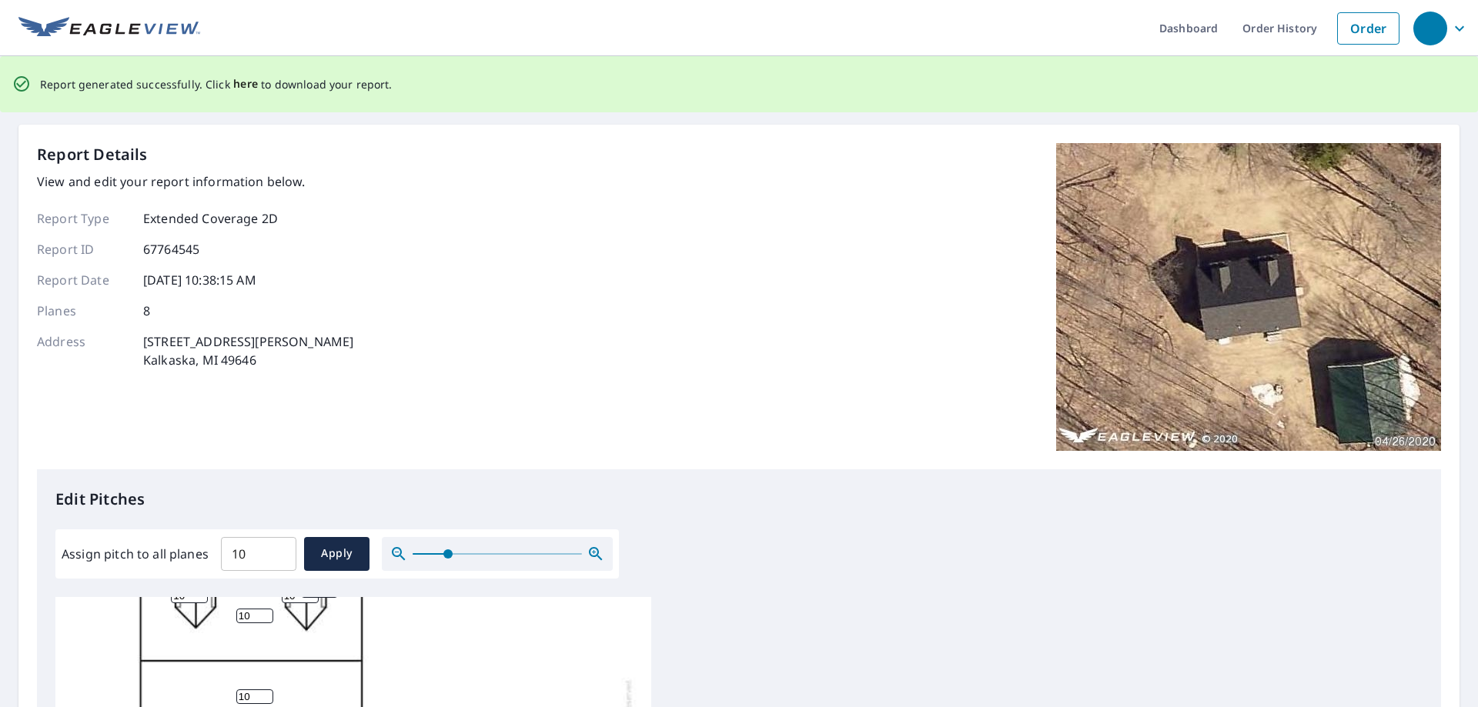
click at [242, 85] on span "here" at bounding box center [245, 84] width 25 height 19
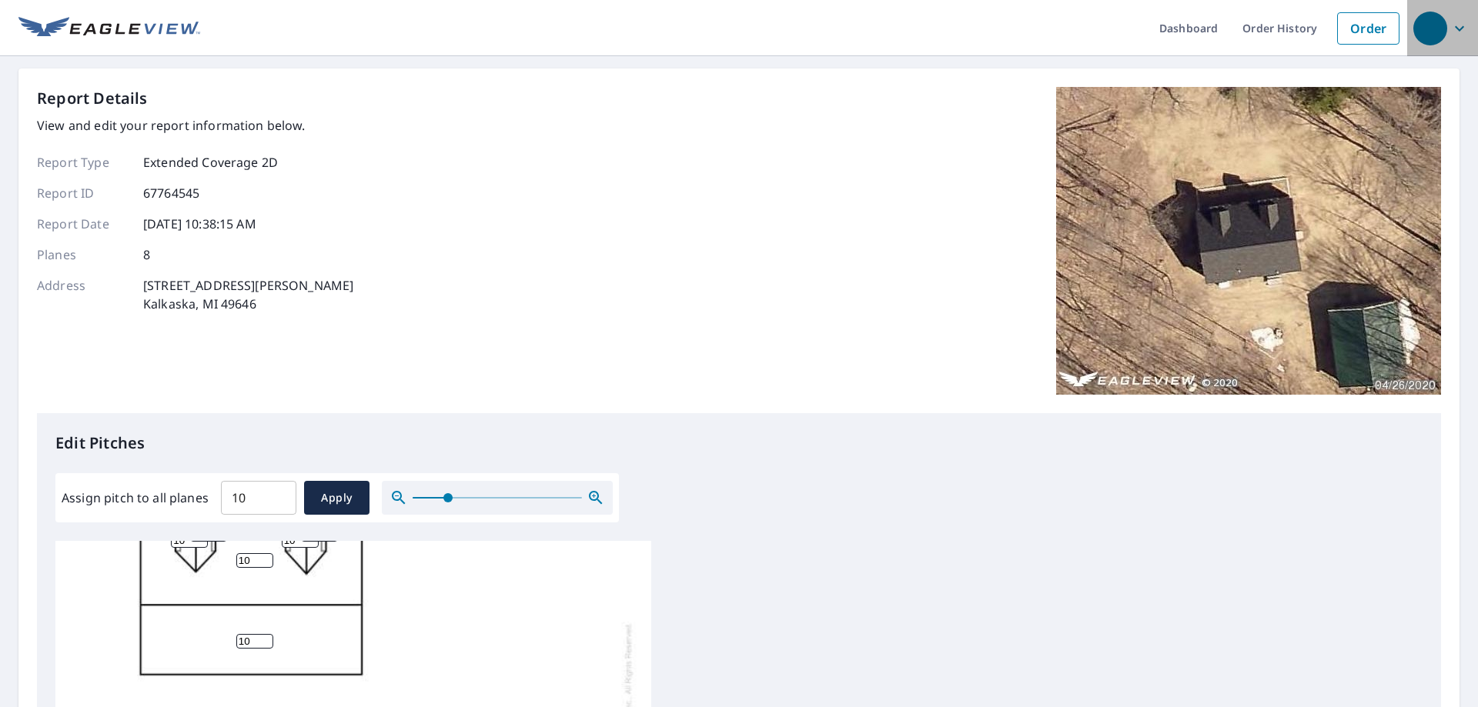
click at [1450, 26] on icon "button" at bounding box center [1459, 28] width 18 height 18
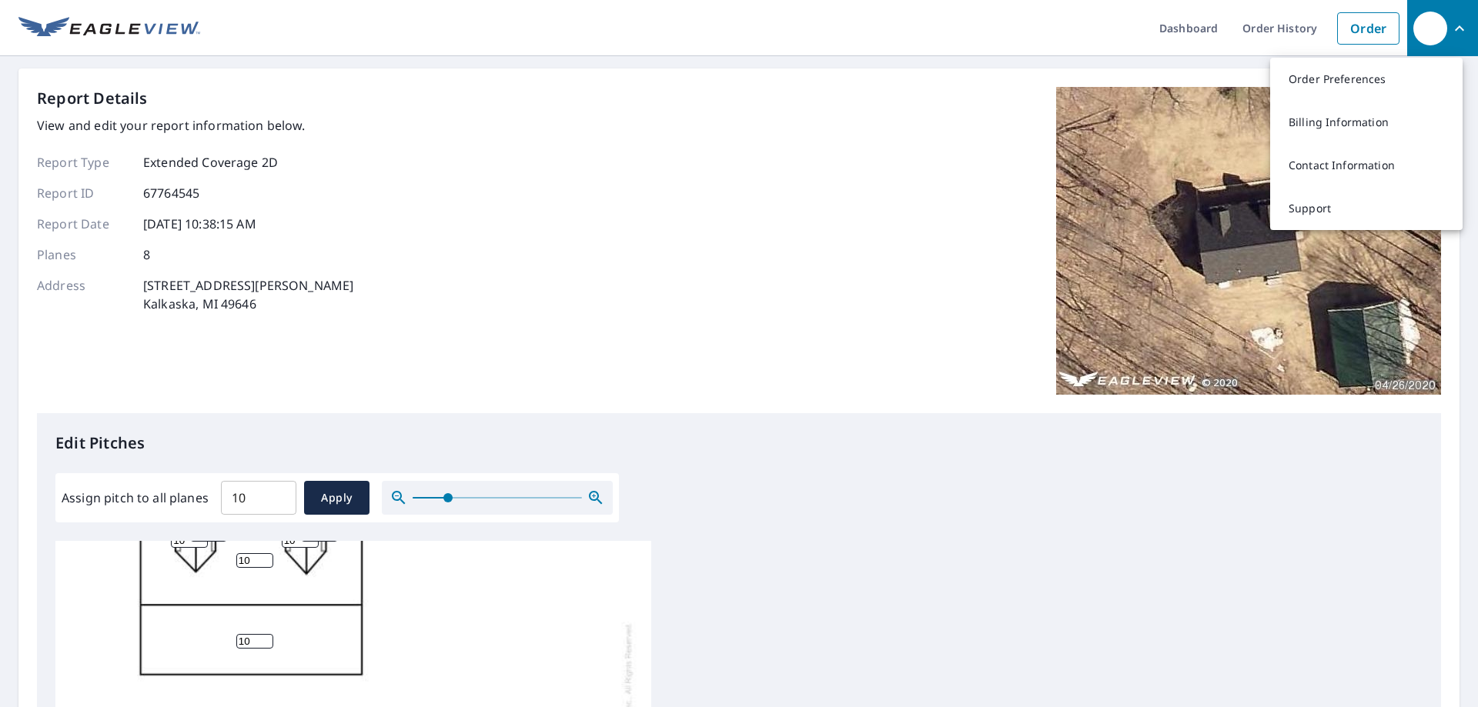
click at [1450, 26] on icon "button" at bounding box center [1459, 28] width 18 height 18
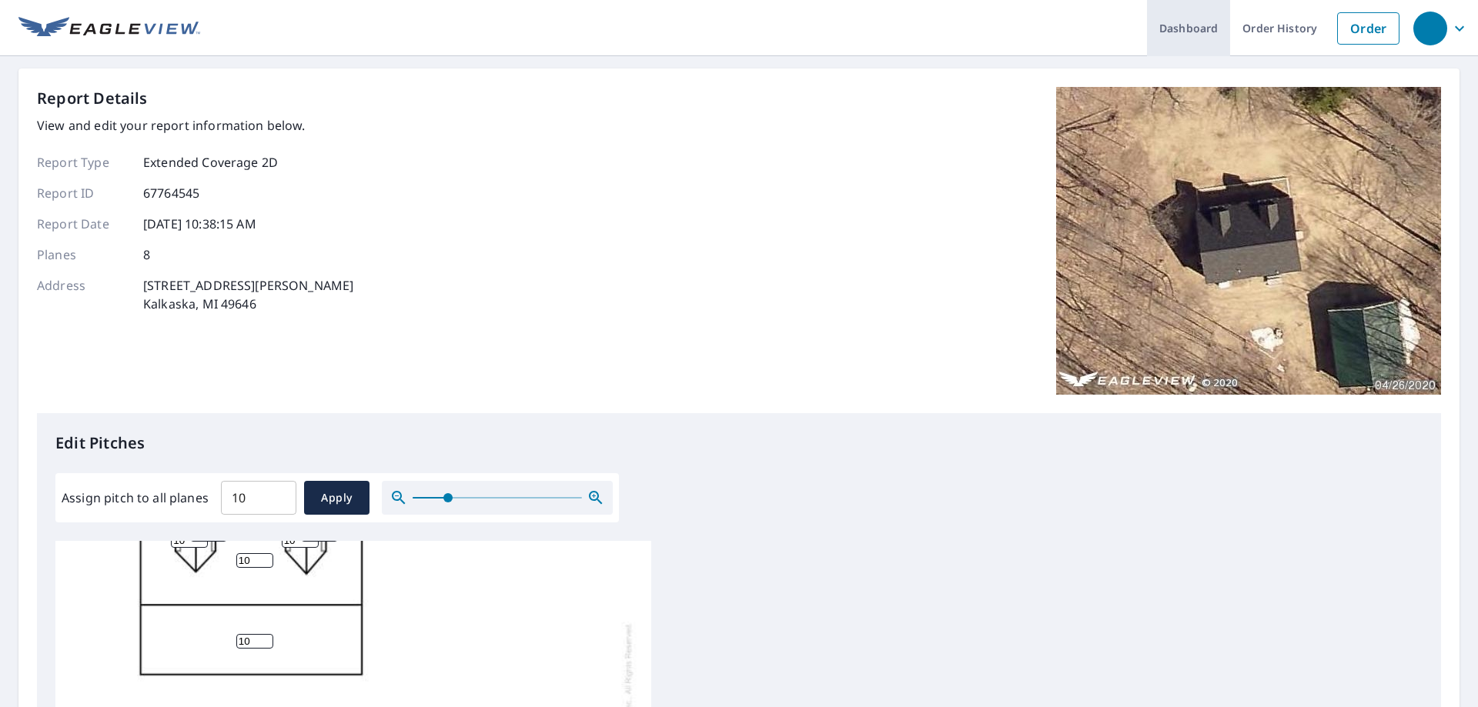
click at [1171, 25] on link "Dashboard" at bounding box center [1188, 28] width 83 height 56
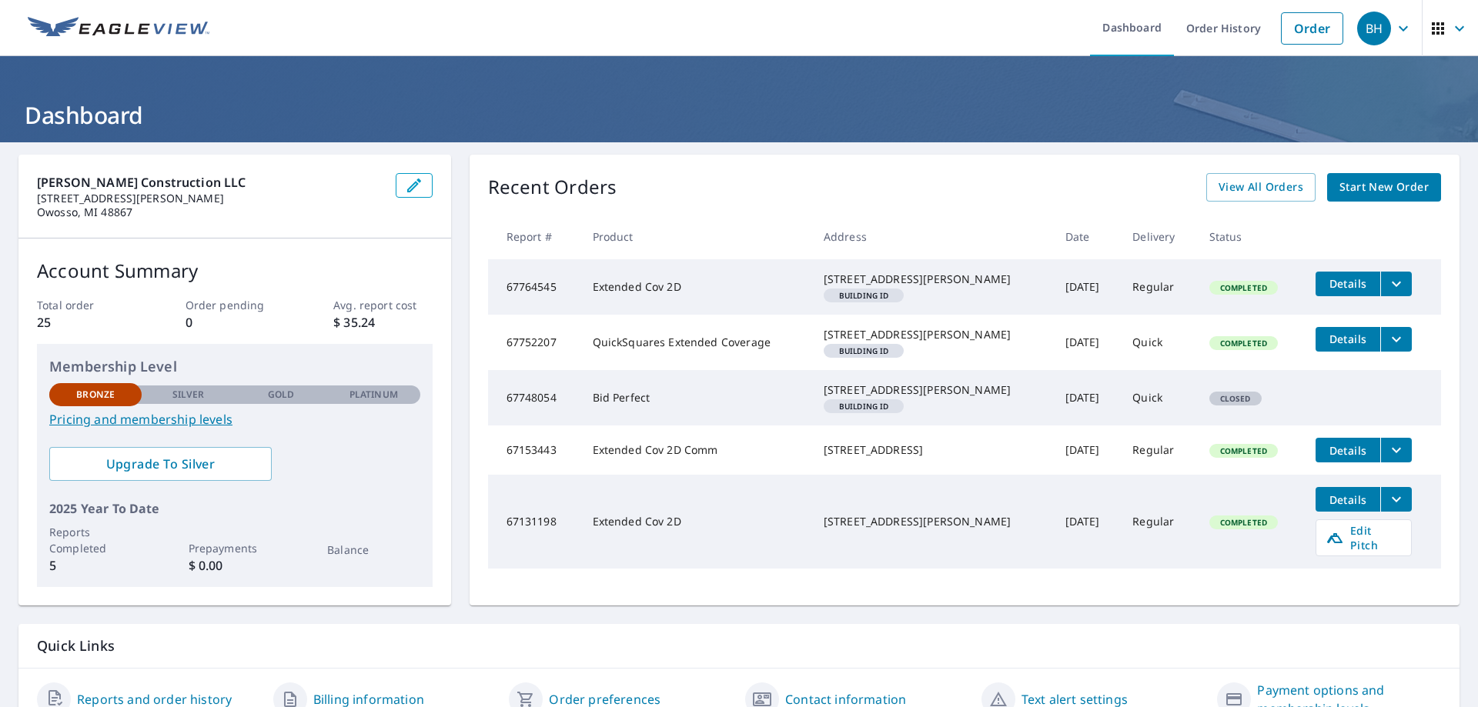
click at [1392, 283] on icon "filesDropdownBtn-67764545" at bounding box center [1396, 283] width 9 height 5
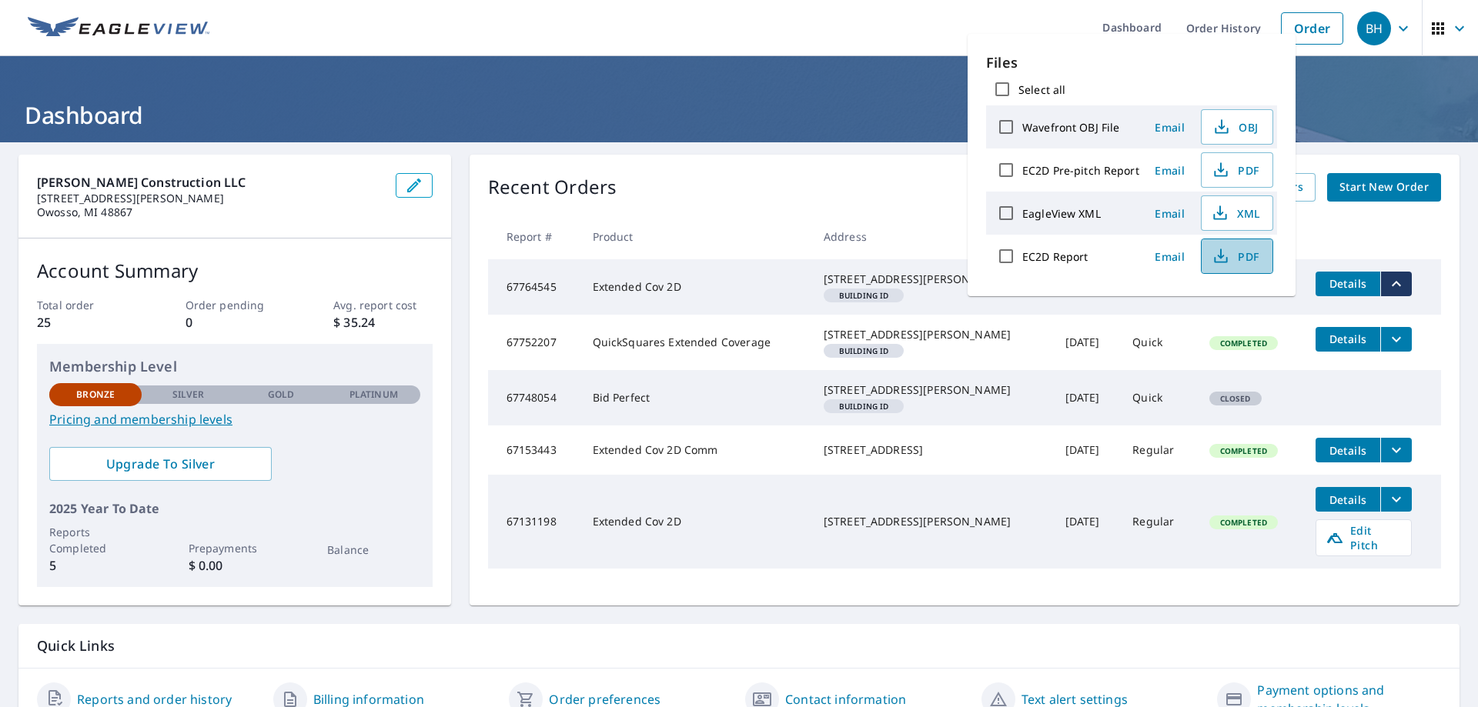
click at [1231, 254] on span "PDF" at bounding box center [1235, 256] width 49 height 18
